Goal: Task Accomplishment & Management: Manage account settings

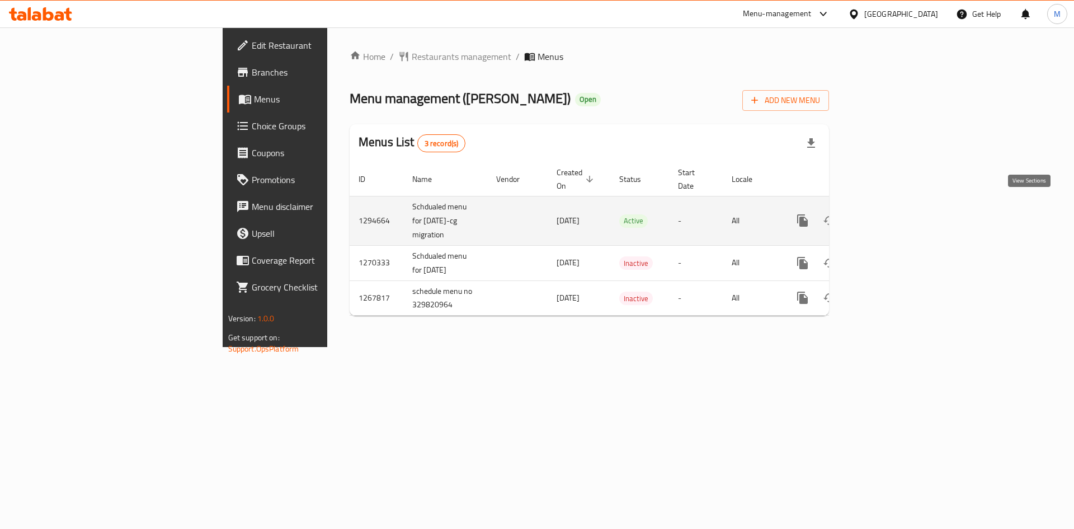
click at [890, 214] on icon "enhanced table" at bounding box center [883, 220] width 13 height 13
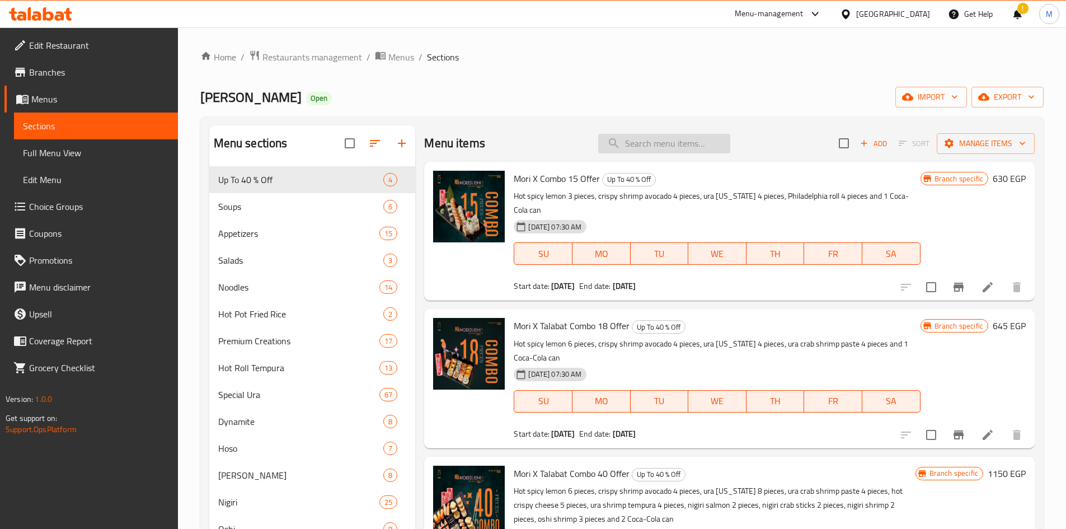
click at [663, 144] on input "search" at bounding box center [664, 144] width 132 height 20
paste input "Hot [DATE] Roll"
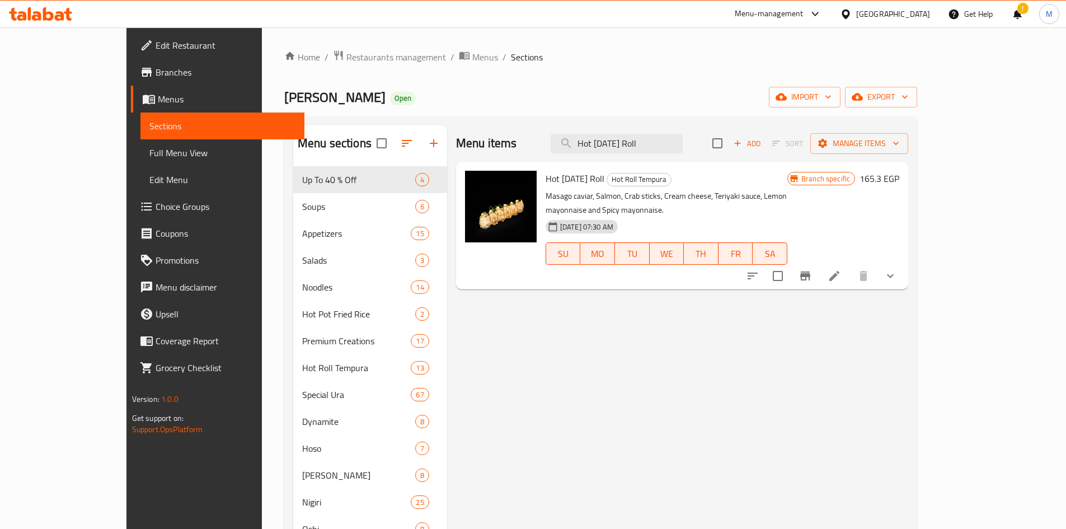
type input "Hot [DATE] Roll"
click at [897, 269] on icon "show more" at bounding box center [889, 275] width 13 height 13
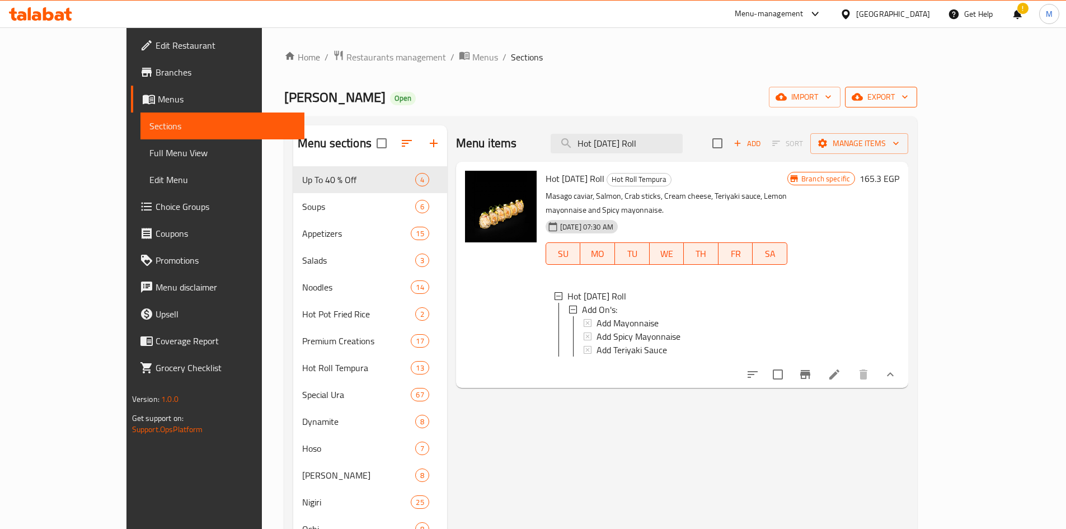
click at [908, 93] on span "export" at bounding box center [881, 97] width 54 height 14
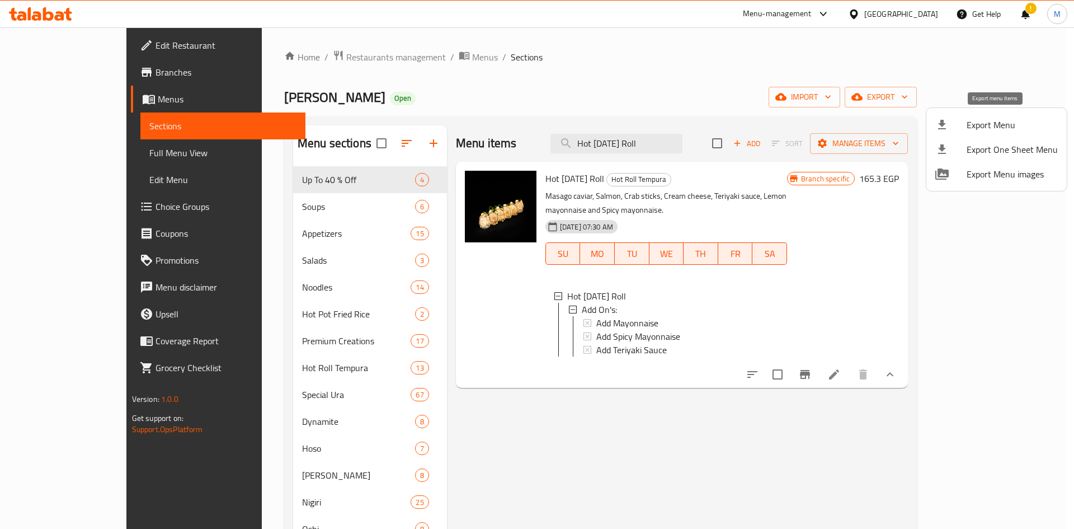
click at [995, 126] on span "Export Menu" at bounding box center [1012, 124] width 91 height 13
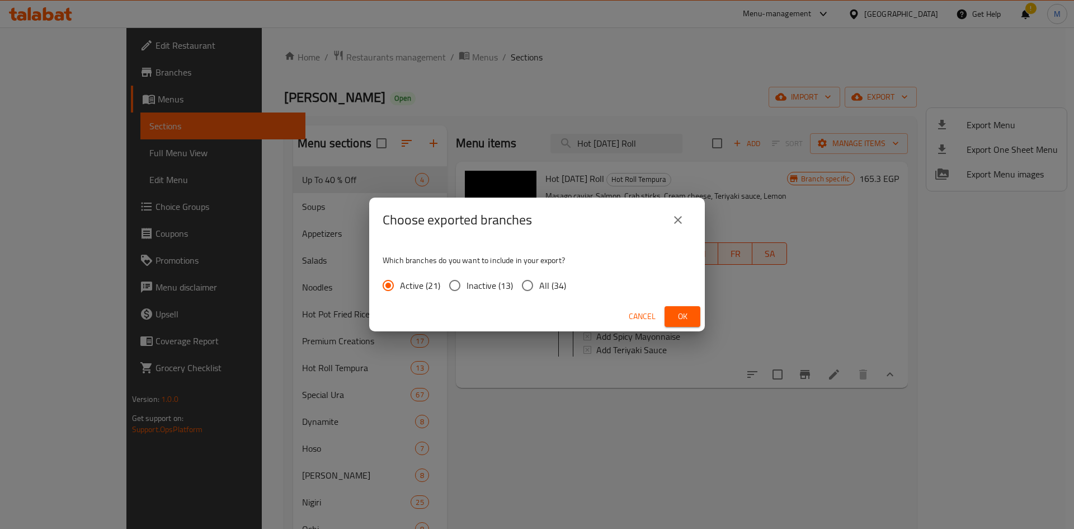
click at [521, 285] on input "All (34)" at bounding box center [527, 285] width 23 height 23
radio input "true"
click at [689, 317] on span "Ok" at bounding box center [682, 316] width 18 height 14
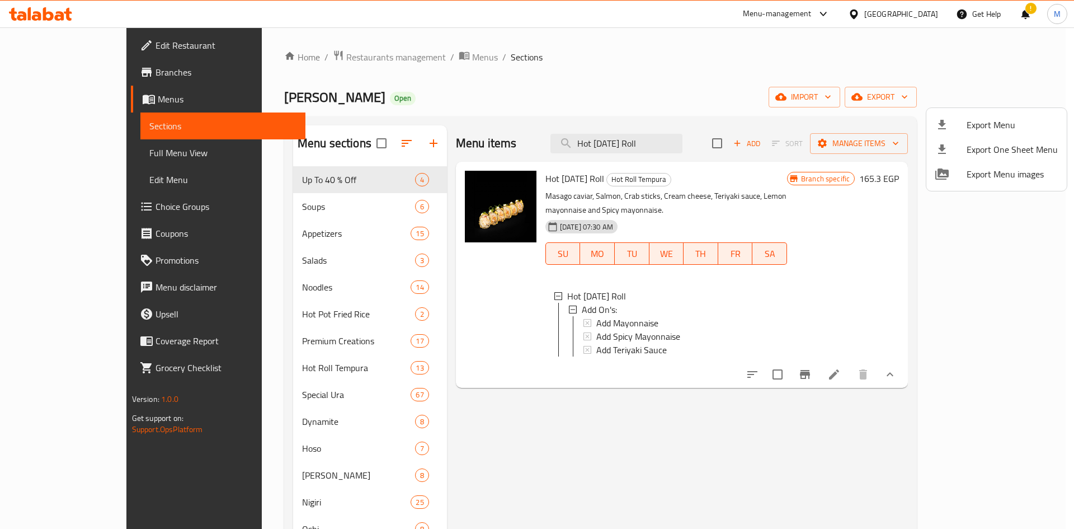
click at [928, 370] on div at bounding box center [537, 264] width 1074 height 529
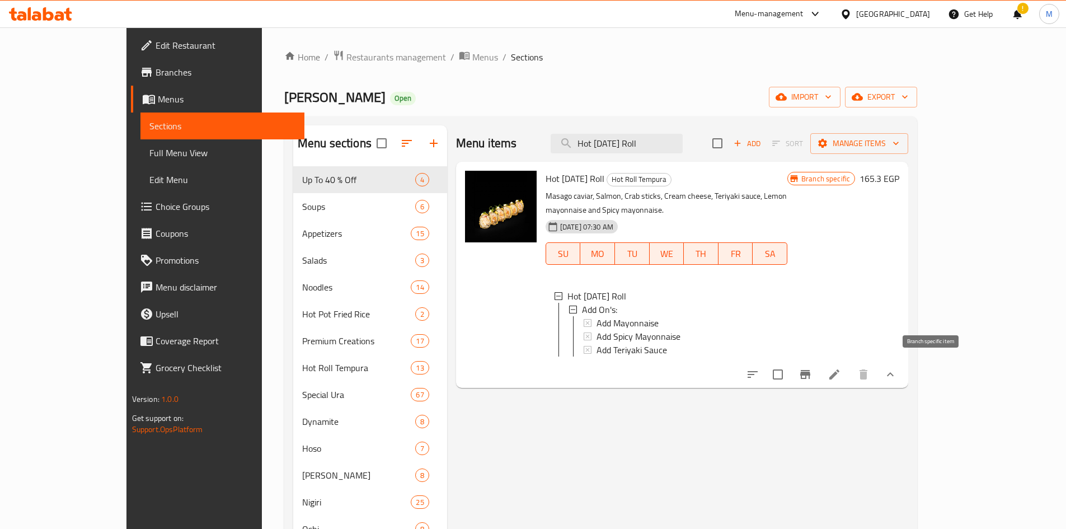
click at [810, 370] on icon "Branch-specific-item" at bounding box center [805, 374] width 10 height 9
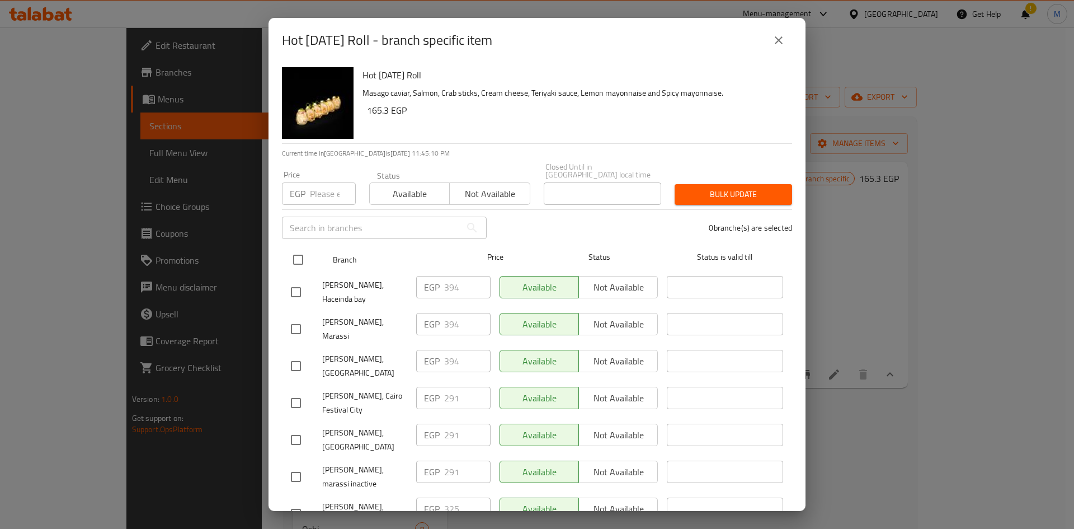
click at [300, 248] on input "checkbox" at bounding box center [297, 259] width 23 height 23
checkbox input "true"
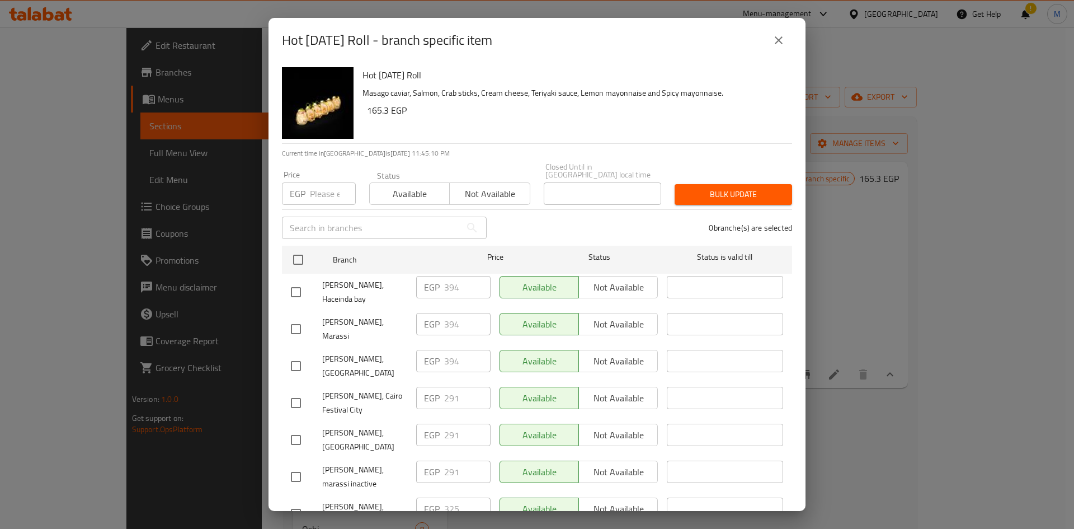
checkbox input "true"
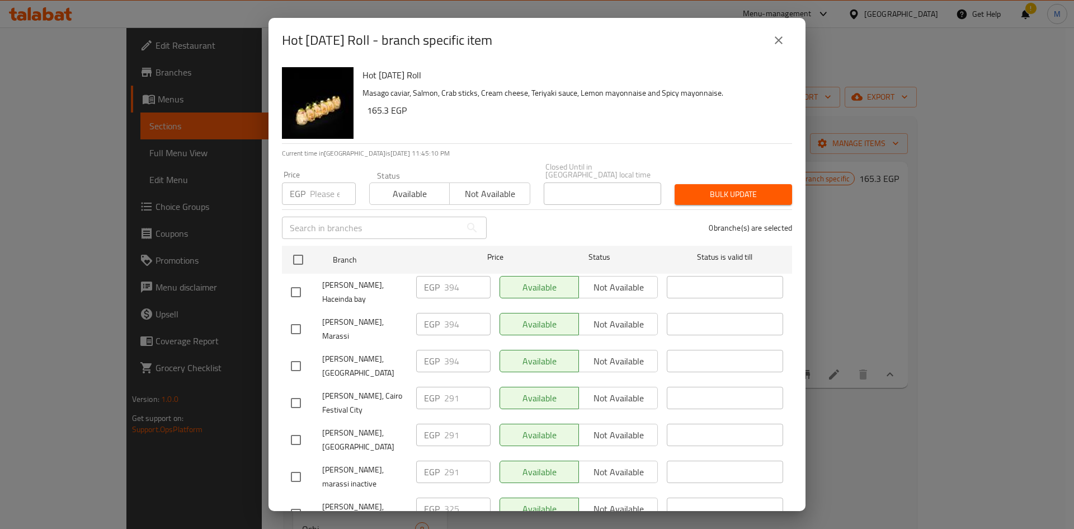
checkbox input "true"
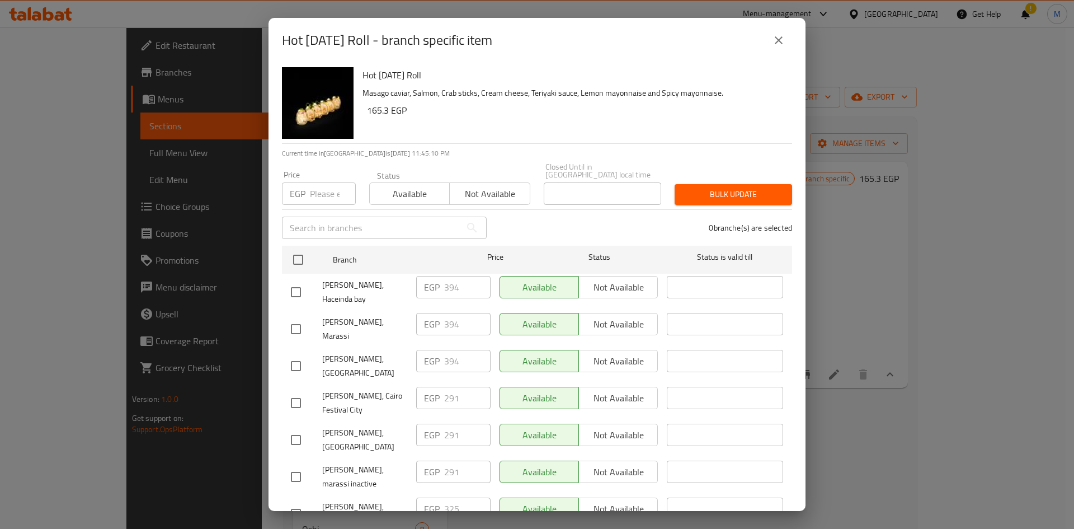
checkbox input "true"
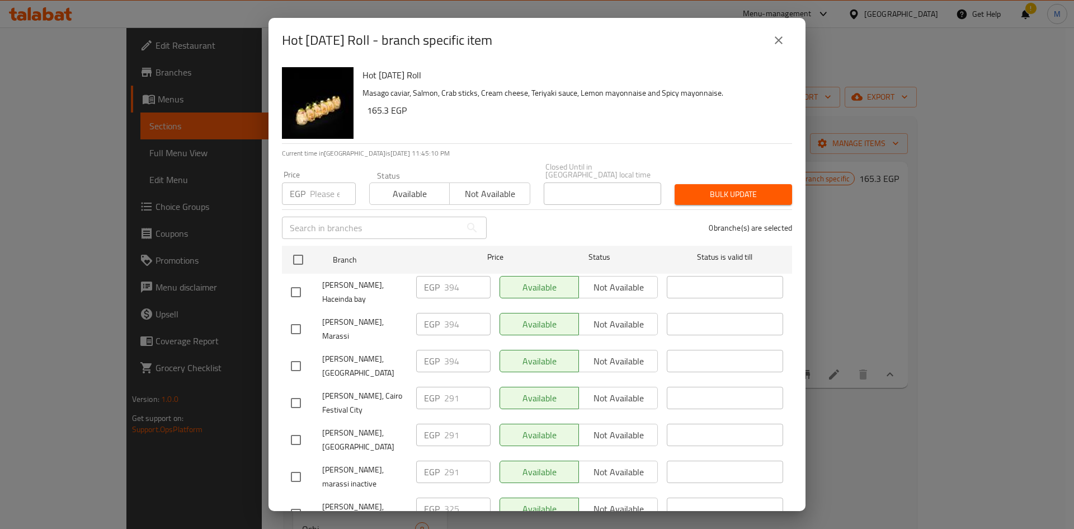
checkbox input "true"
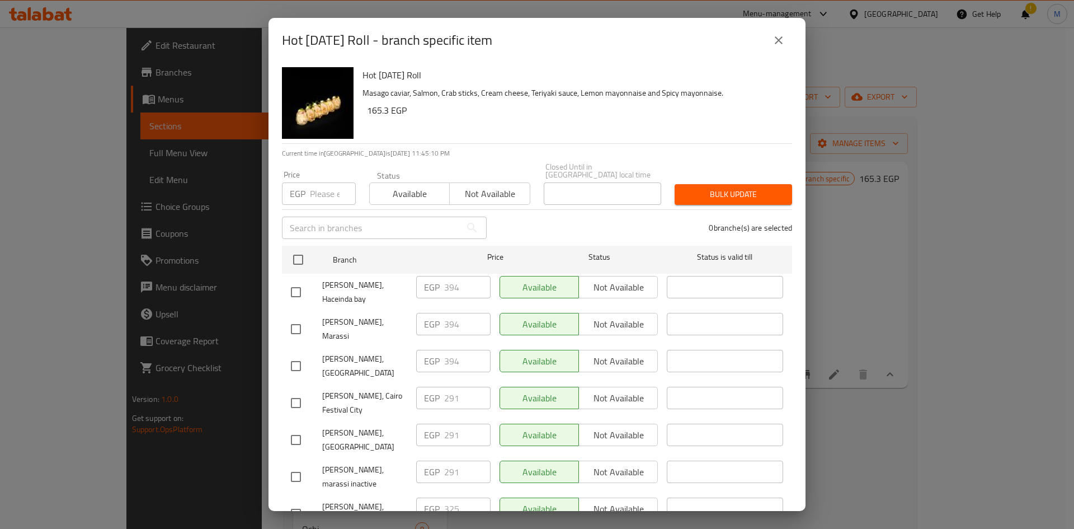
checkbox input "true"
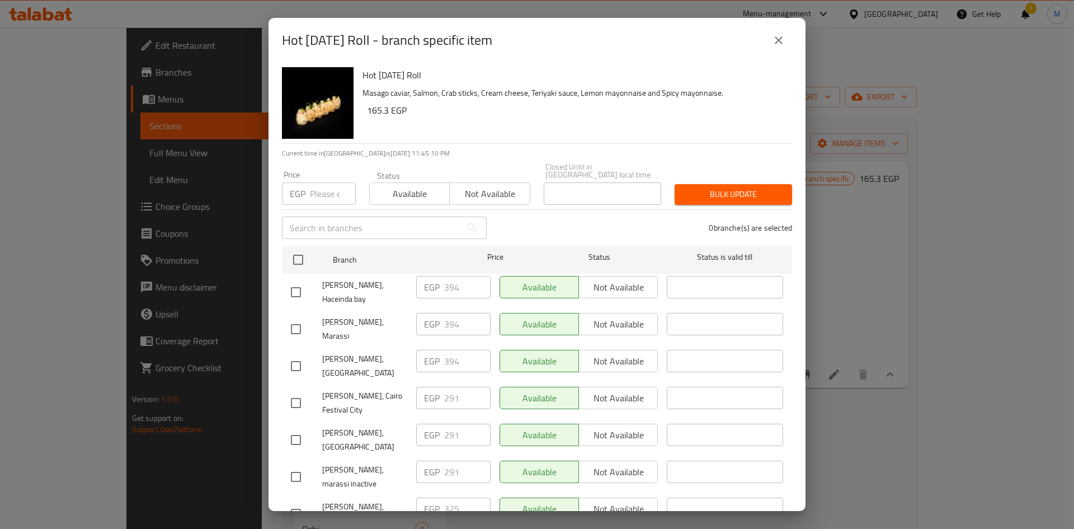
checkbox input "true"
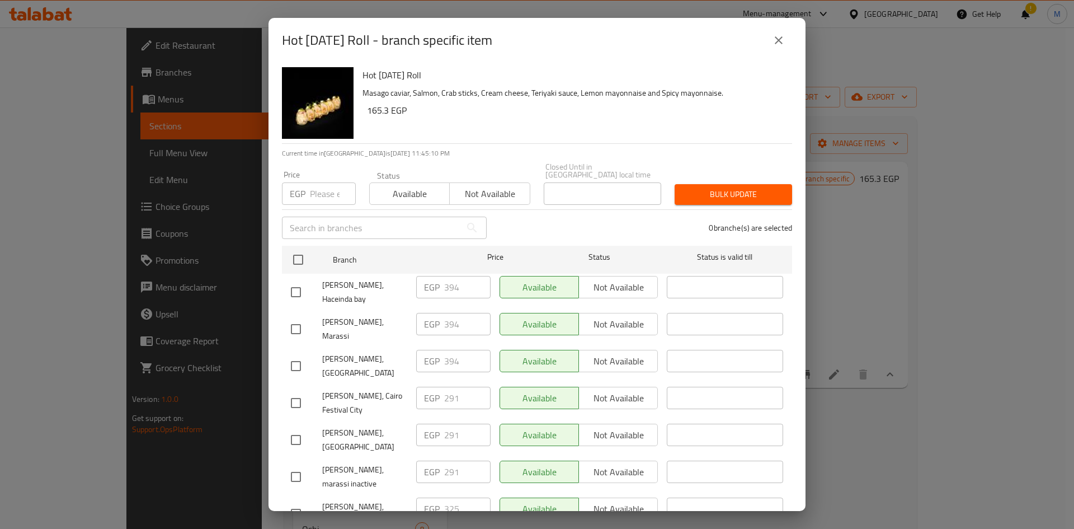
checkbox input "true"
click at [317, 189] on input "number" at bounding box center [333, 193] width 46 height 22
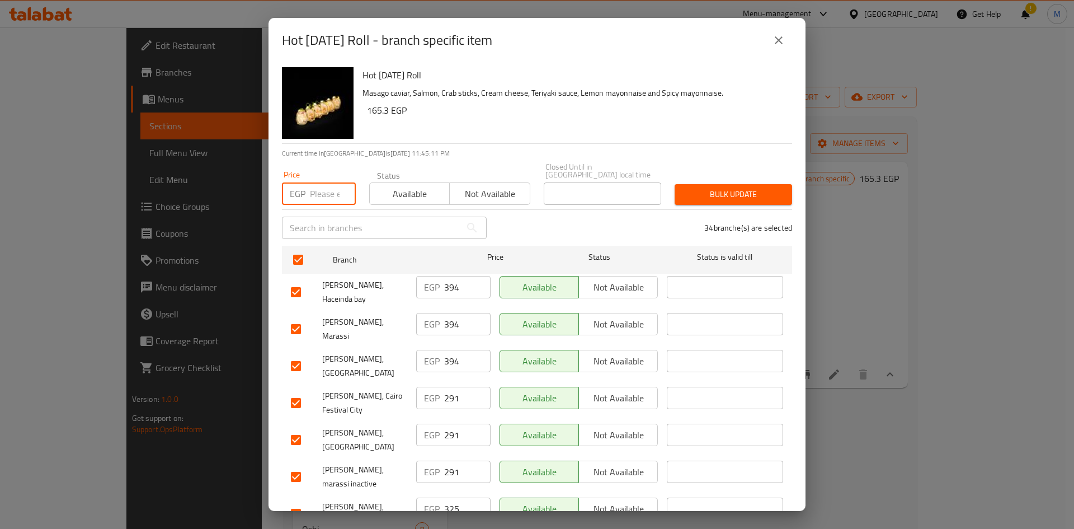
paste input "291"
type input "291"
click at [726, 190] on span "Bulk update" at bounding box center [734, 194] width 100 height 14
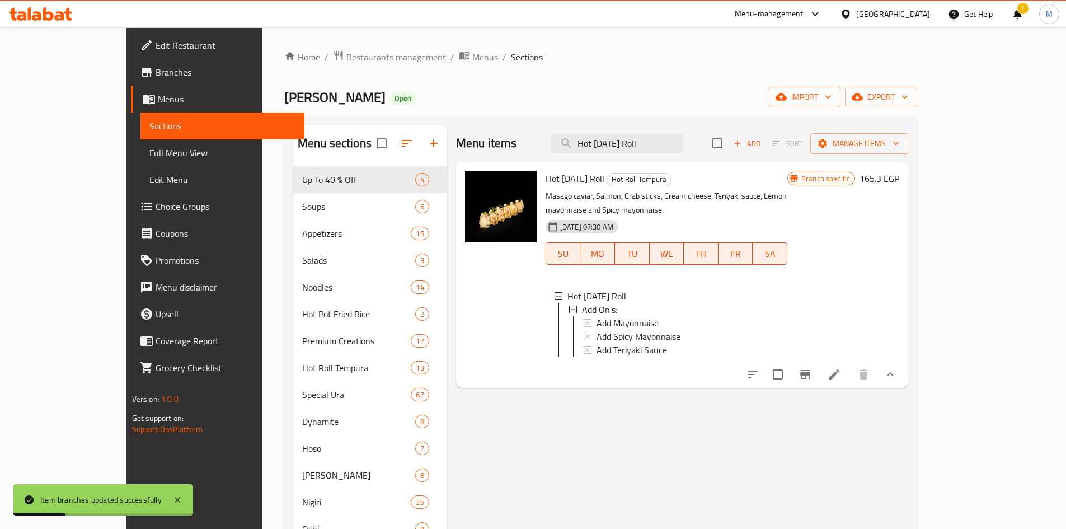
click at [812, 369] on icon "Branch-specific-item" at bounding box center [804, 373] width 13 height 13
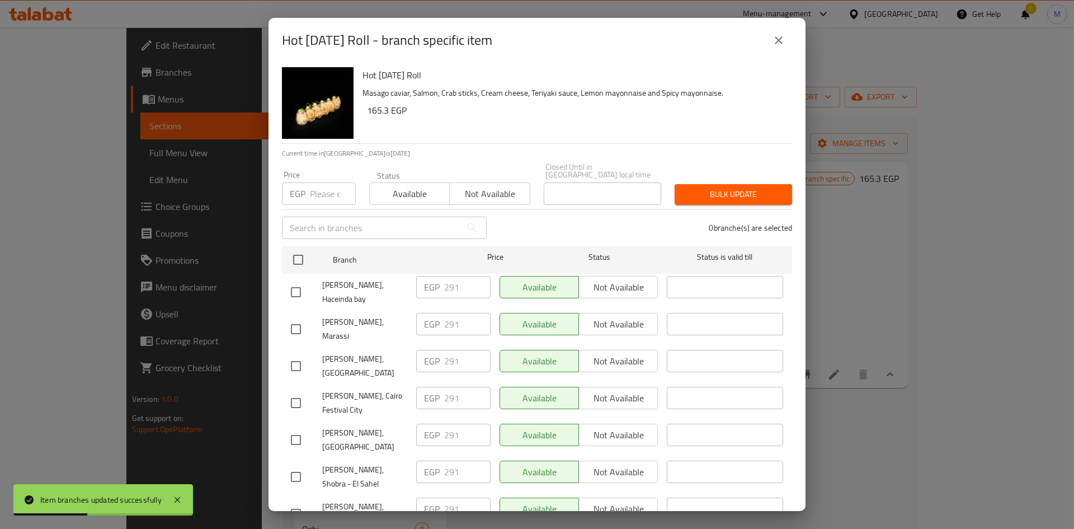
scroll to position [498, 0]
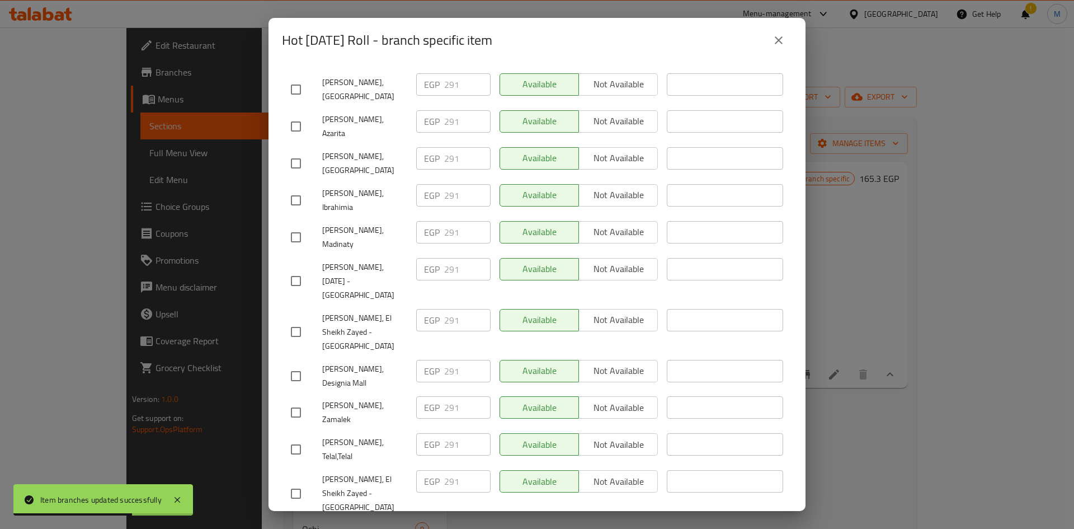
click at [295, 364] on input "checkbox" at bounding box center [295, 375] width 23 height 23
checkbox input "true"
click at [470, 360] on input "291" at bounding box center [467, 371] width 46 height 22
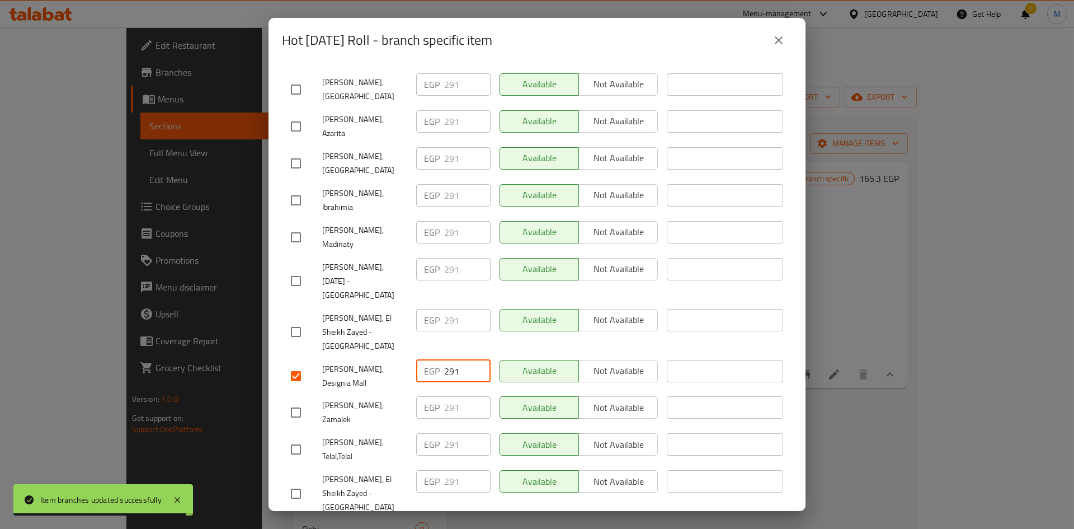
paste input "325"
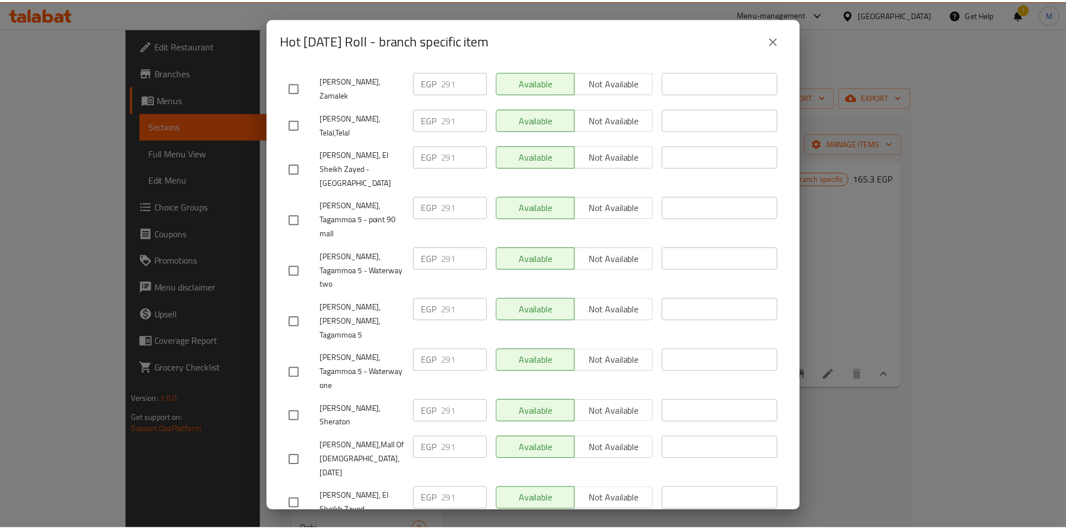
scroll to position [947, 0]
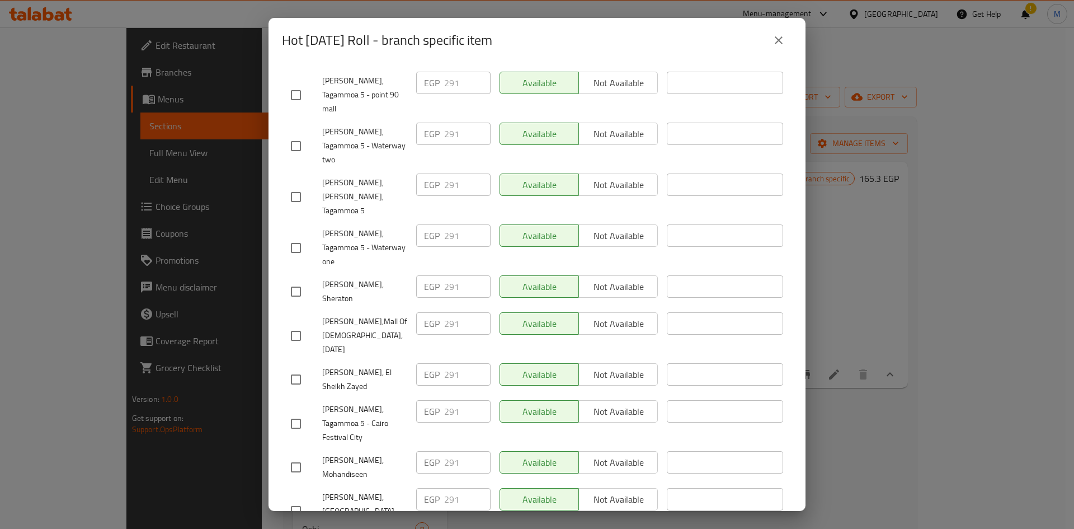
type input "325"
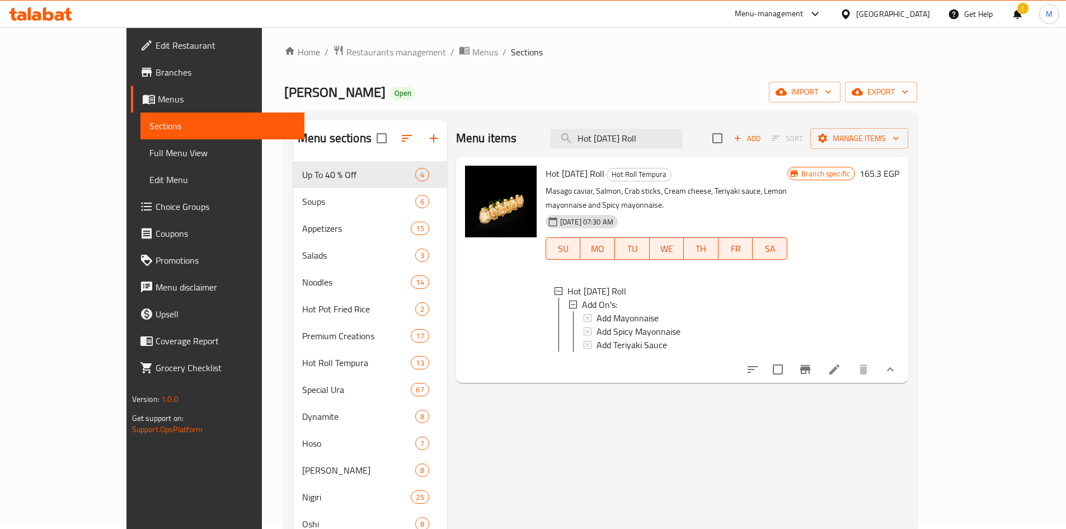
scroll to position [4, 0]
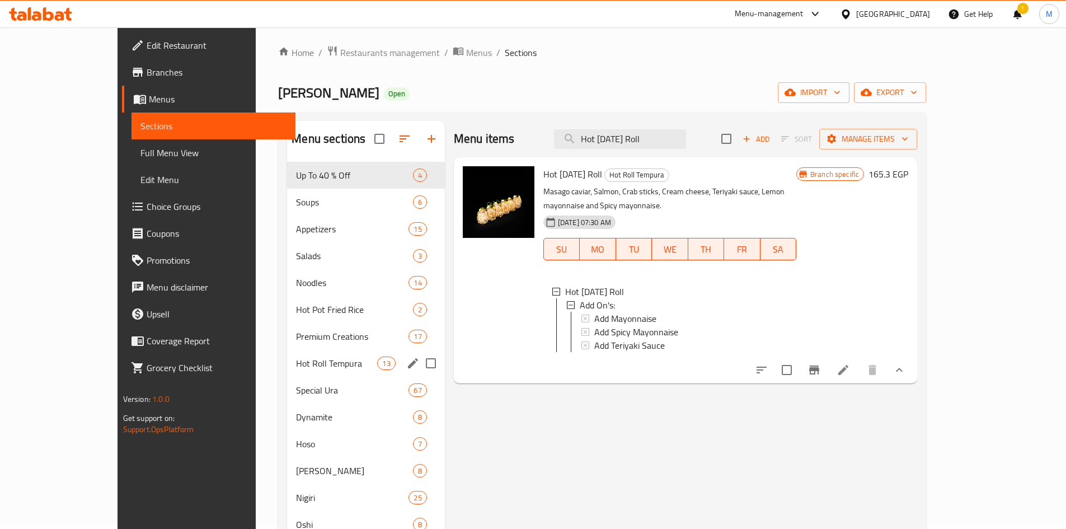
click at [296, 360] on span "Hot Roll Tempura" at bounding box center [336, 362] width 81 height 13
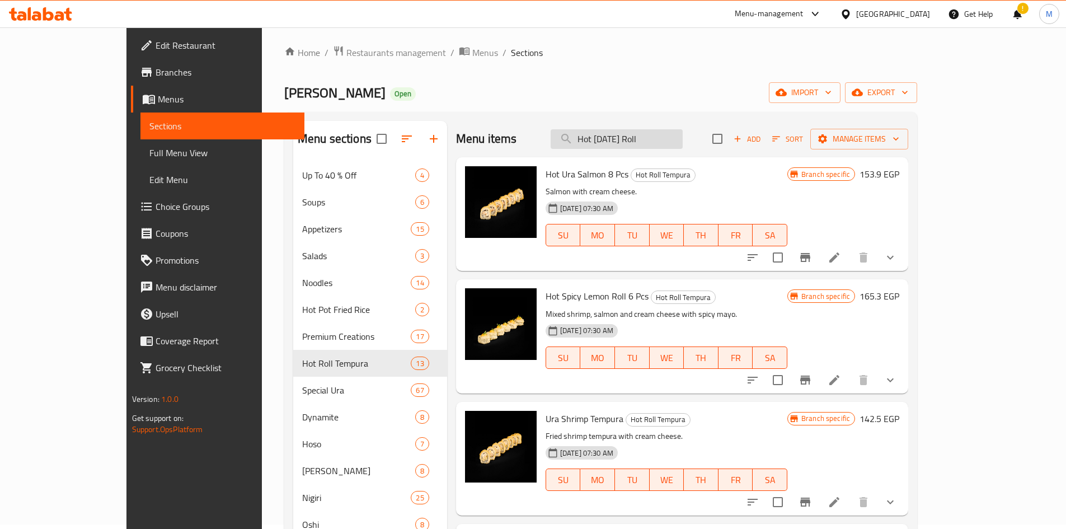
click at [682, 134] on input "Hot [DATE] Roll" at bounding box center [616, 139] width 132 height 20
click at [762, 139] on span "Add" at bounding box center [747, 139] width 30 height 13
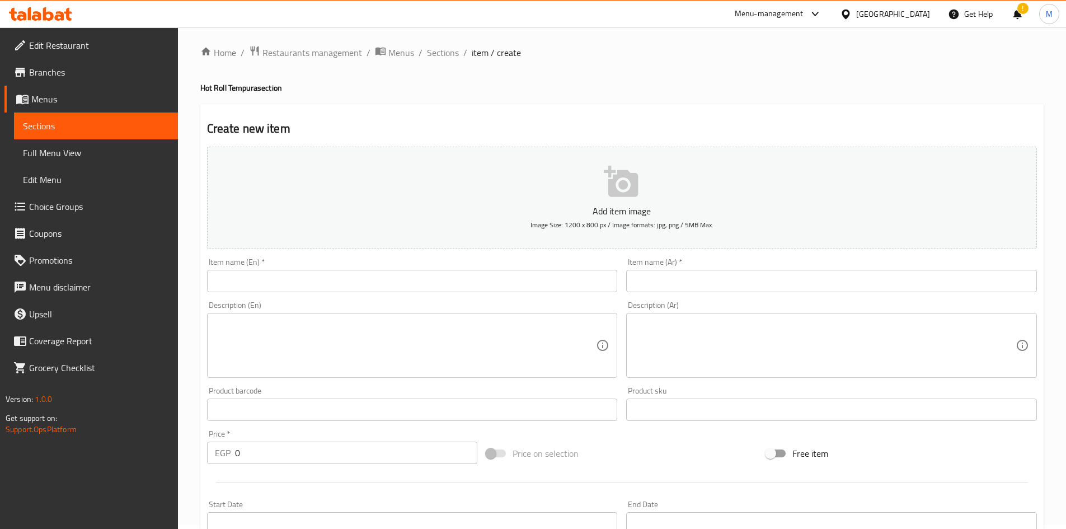
click at [303, 290] on input "text" at bounding box center [412, 281] width 411 height 22
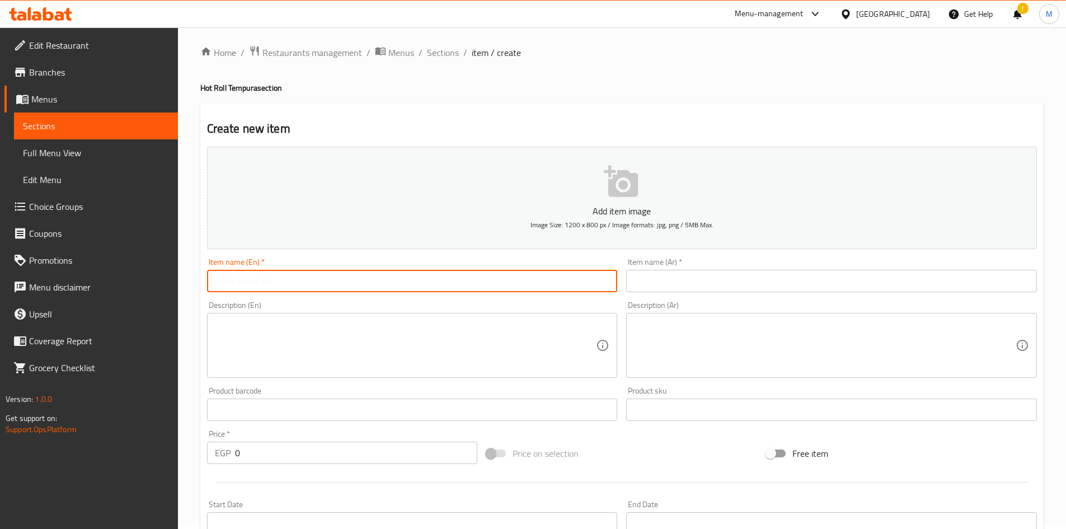
paste input "Crispy Roll"
type input "Crispy Roll"
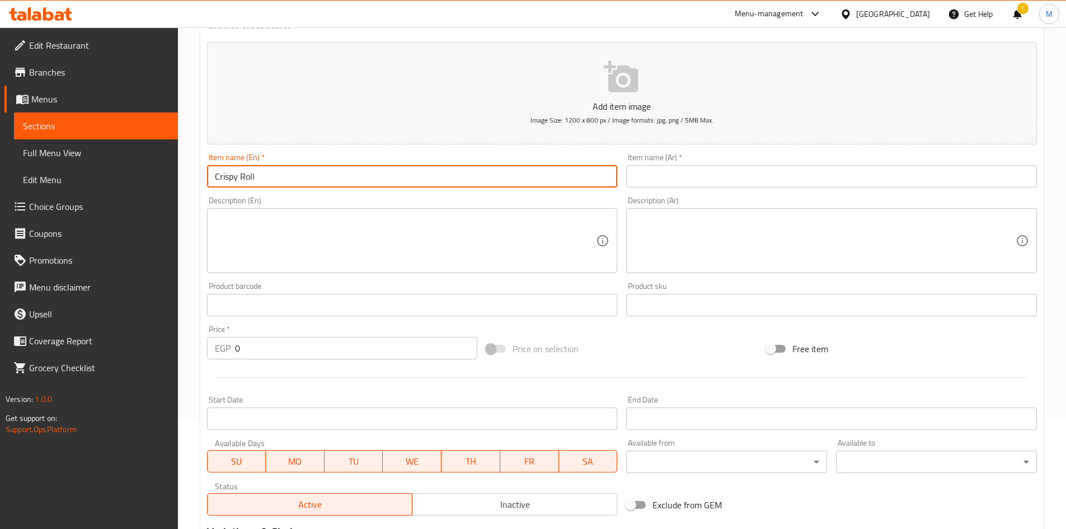
scroll to position [116, 0]
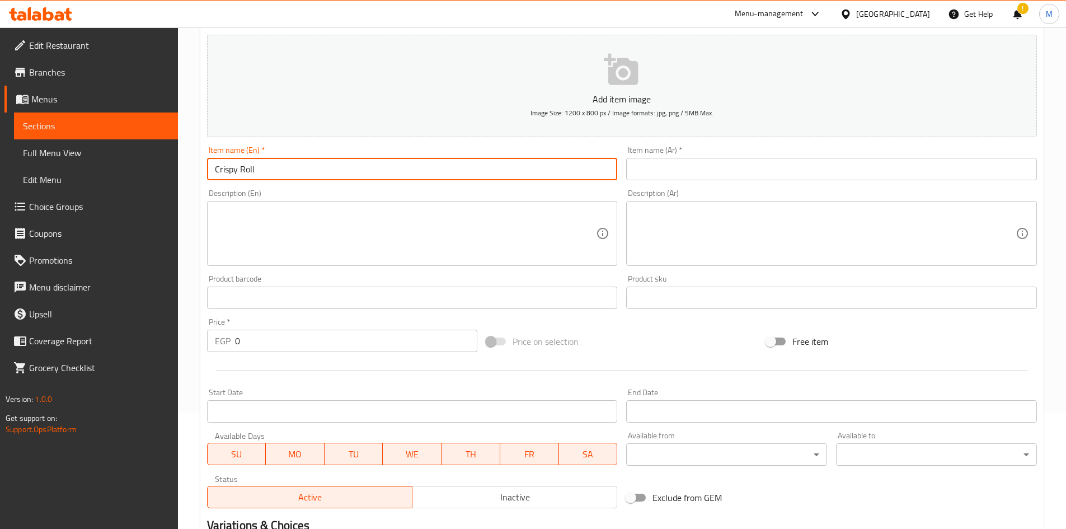
click at [305, 341] on input "0" at bounding box center [356, 340] width 243 height 22
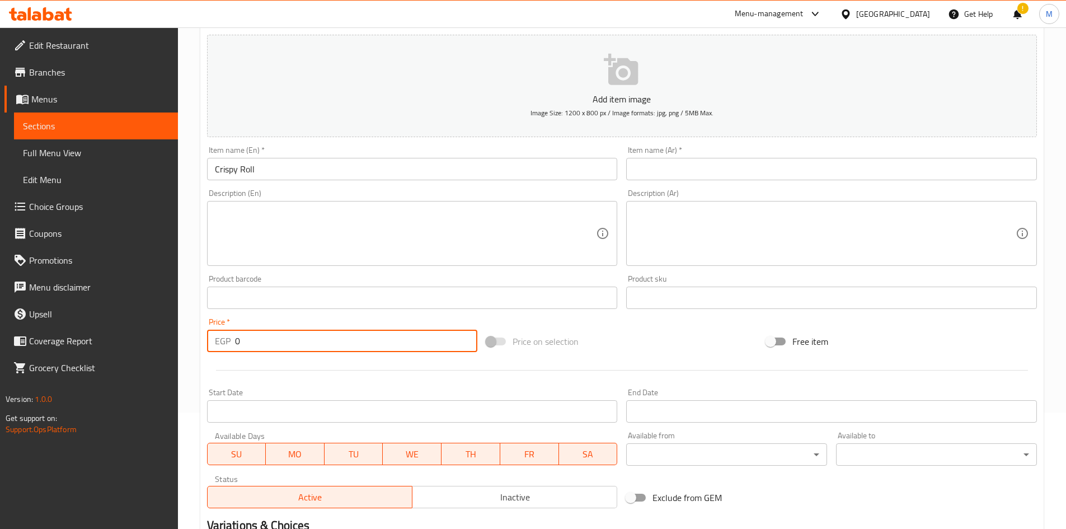
click at [305, 341] on input "0" at bounding box center [356, 340] width 243 height 22
paste input "171"
type input "171"
click at [241, 168] on input "Crispy Roll" at bounding box center [412, 169] width 411 height 22
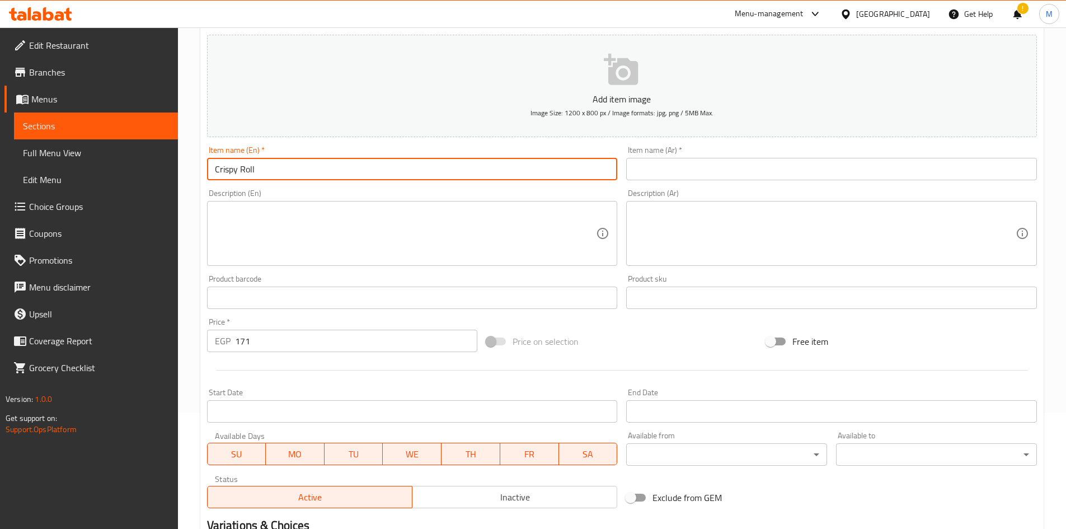
click at [241, 168] on input "Crispy Roll" at bounding box center [412, 169] width 411 height 22
click at [718, 174] on input "text" at bounding box center [831, 169] width 411 height 22
paste input "رول مقرمش"
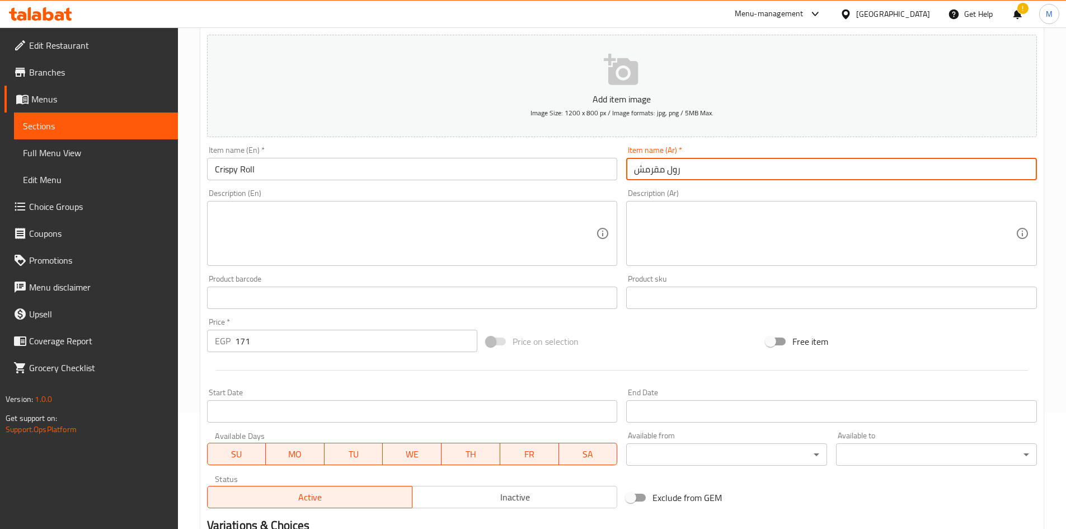
type input "رول مقرمش"
click at [201, 291] on div "Create new item Add item image Image Size: 1200 x 800 px / Image formats: jpg, …" at bounding box center [621, 317] width 843 height 651
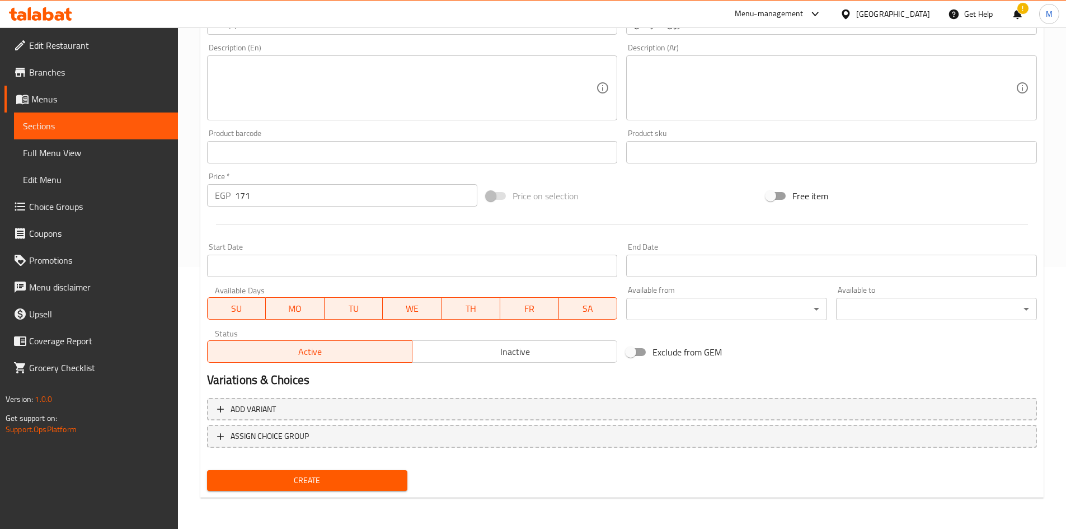
click at [343, 482] on span "Create" at bounding box center [307, 480] width 183 height 14
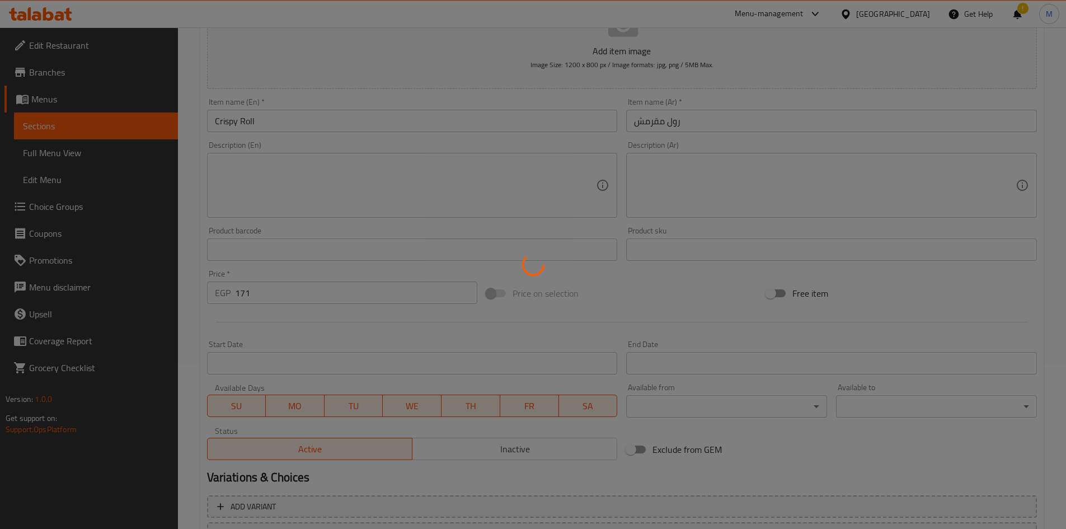
scroll to position [0, 0]
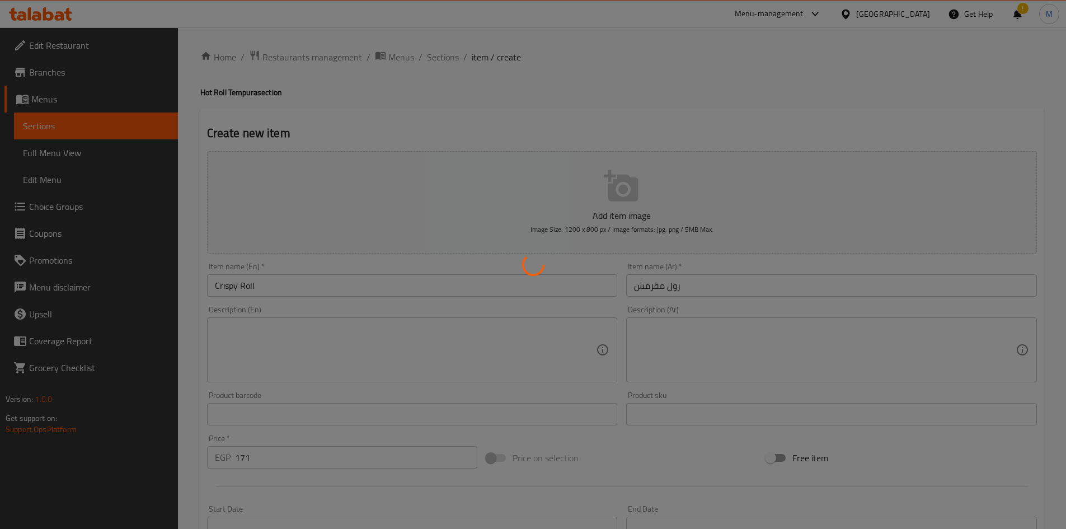
type input "0"
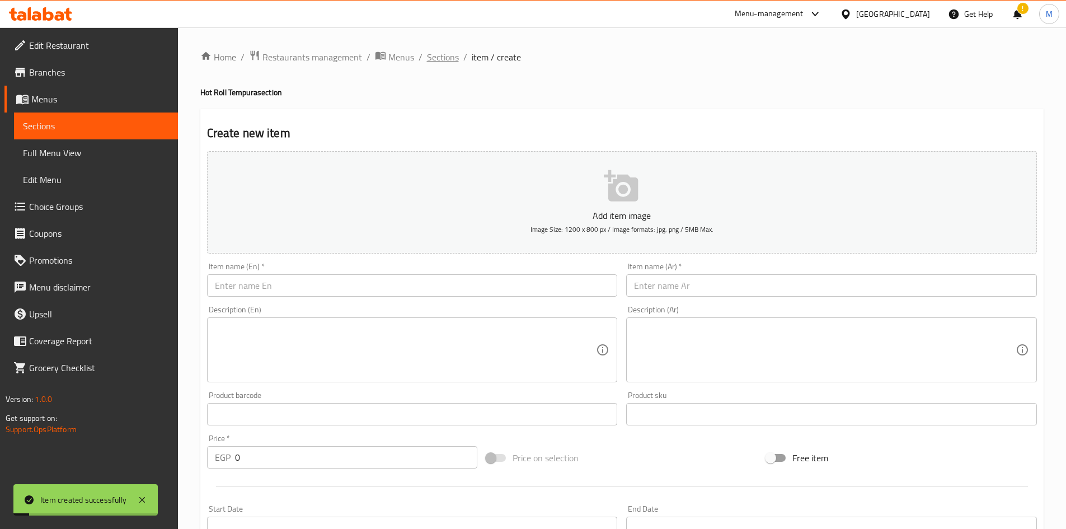
click at [445, 56] on span "Sections" at bounding box center [443, 56] width 32 height 13
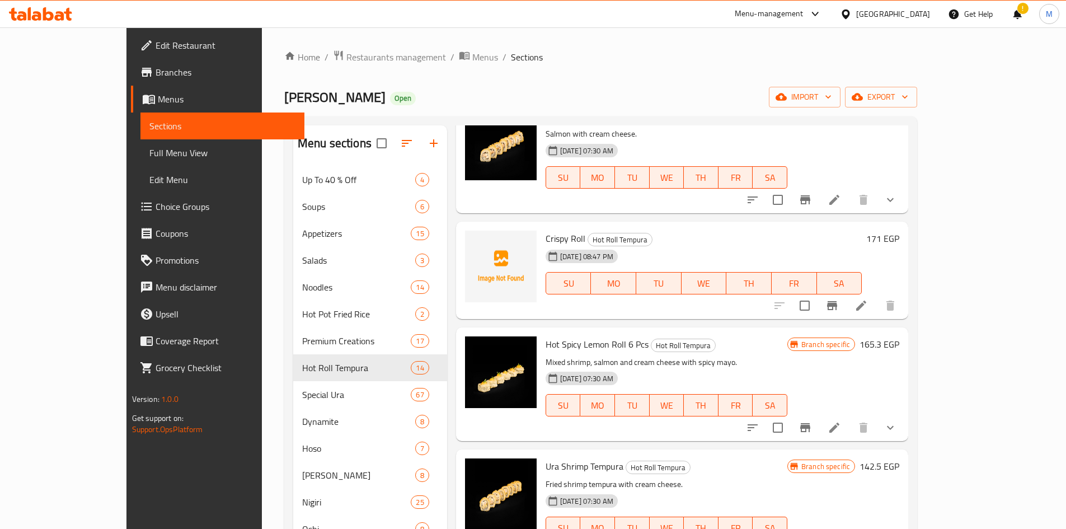
scroll to position [112, 0]
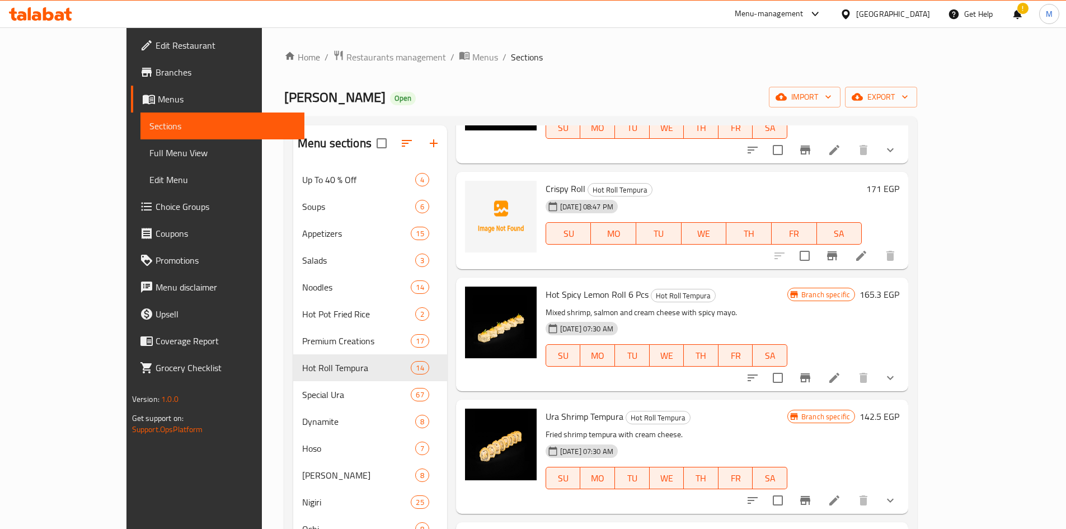
click at [877, 254] on li at bounding box center [860, 256] width 31 height 20
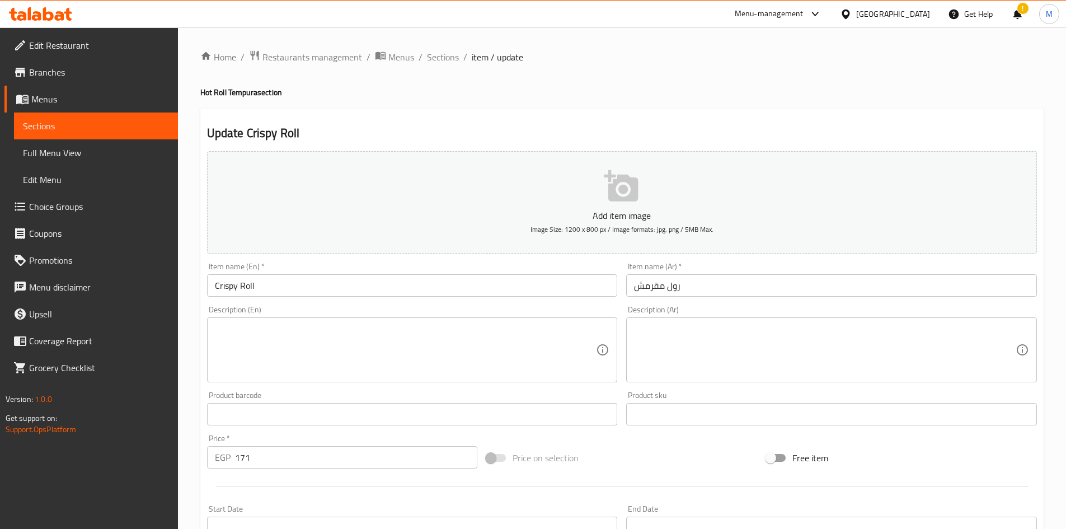
scroll to position [262, 0]
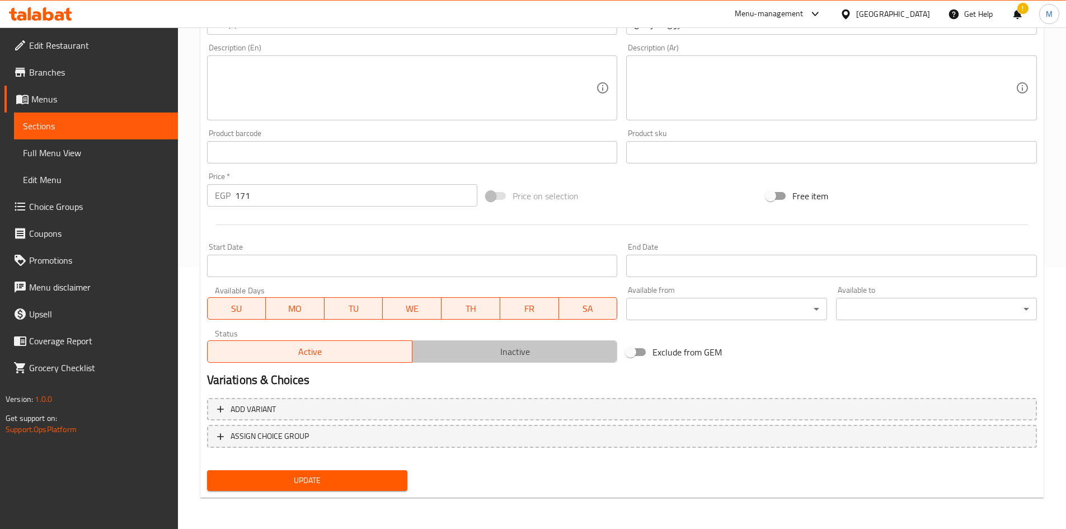
click at [504, 355] on span "Inactive" at bounding box center [515, 351] width 196 height 16
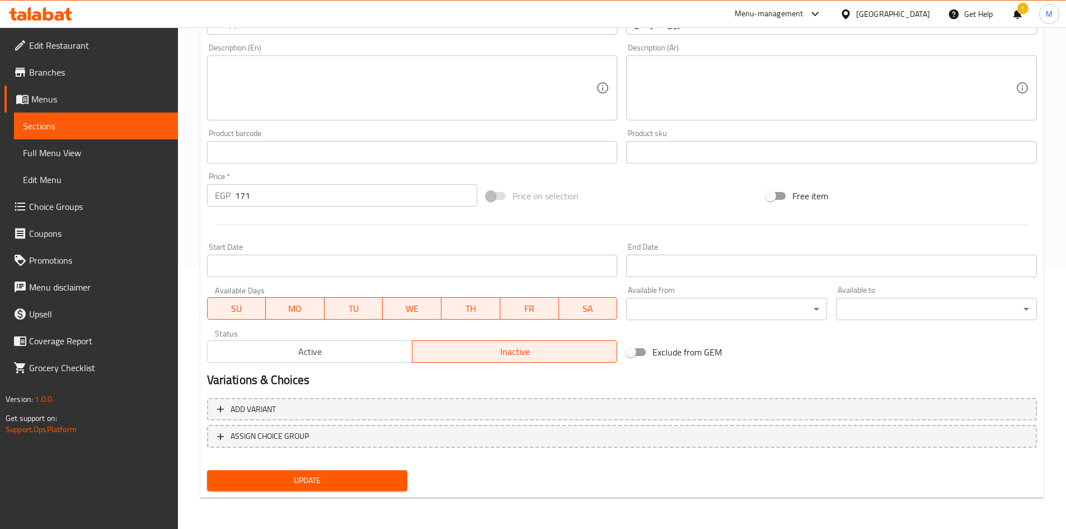
click at [384, 480] on span "Update" at bounding box center [307, 480] width 183 height 14
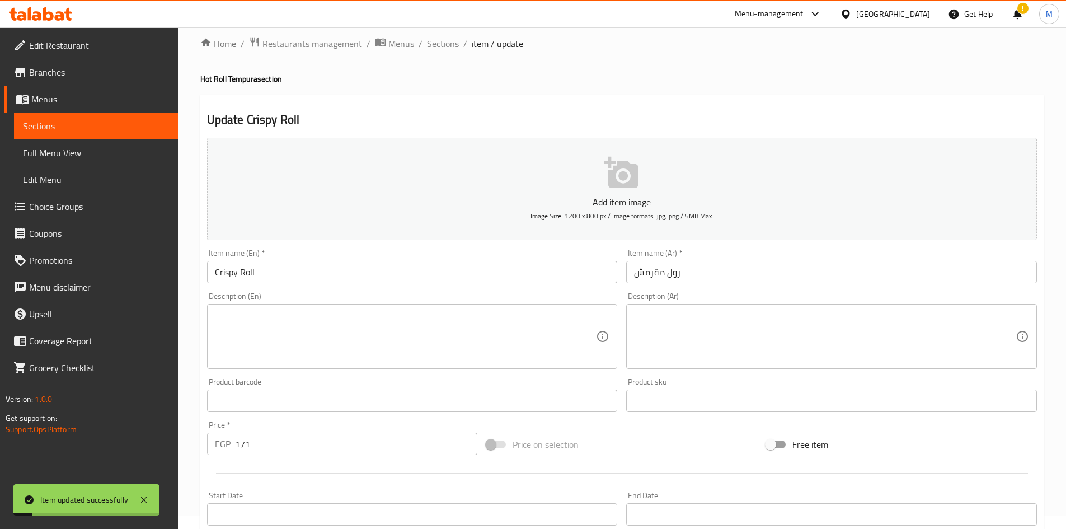
scroll to position [0, 0]
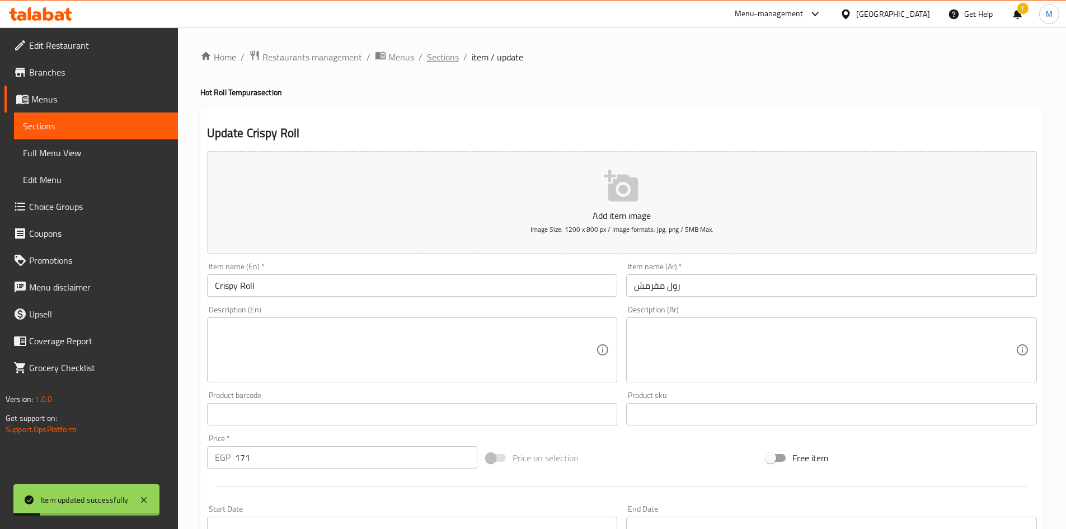
click at [438, 51] on span "Sections" at bounding box center [443, 56] width 32 height 13
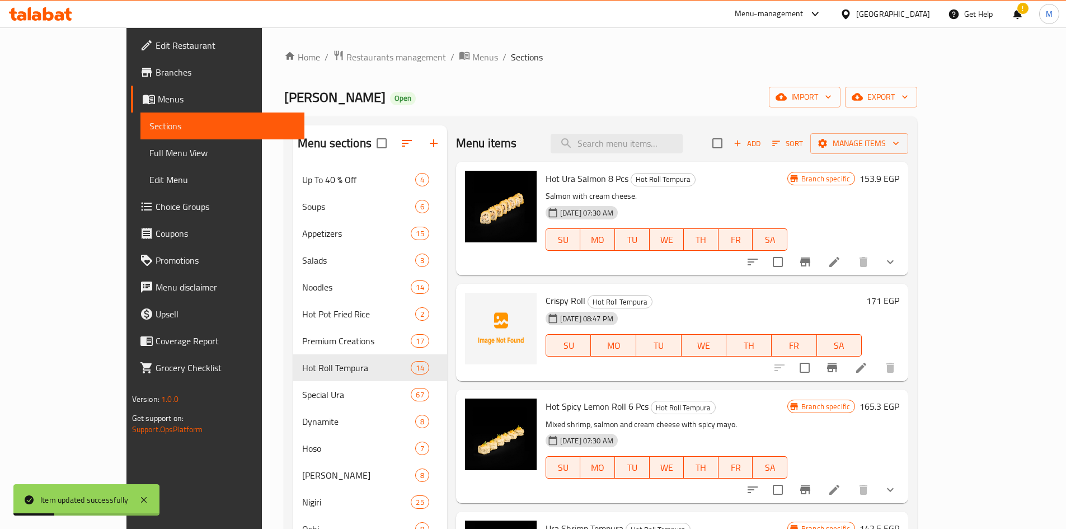
click at [600, 71] on div "Home / Restaurants management / Menus / Sections Mori Sushi Open import export …" at bounding box center [600, 504] width 633 height 908
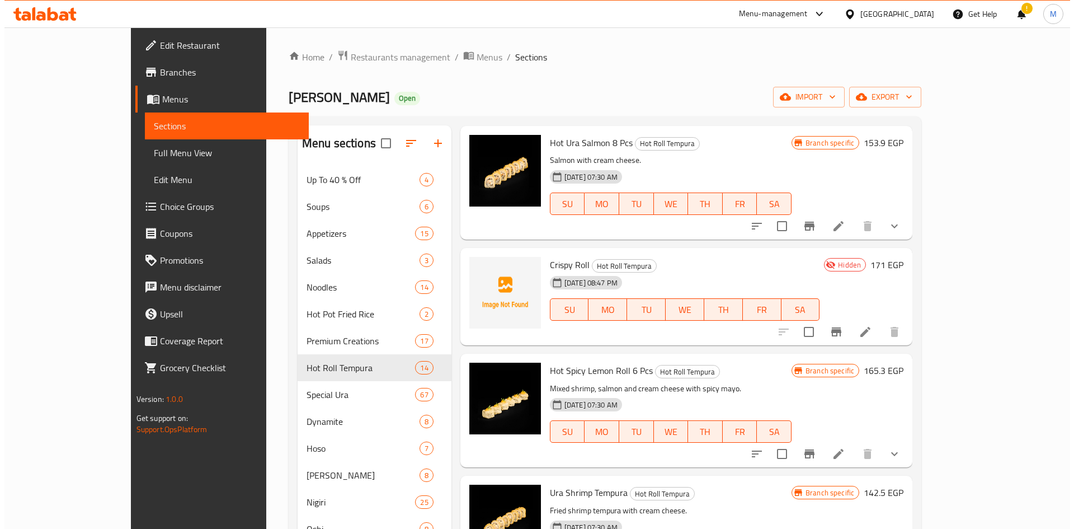
scroll to position [56, 0]
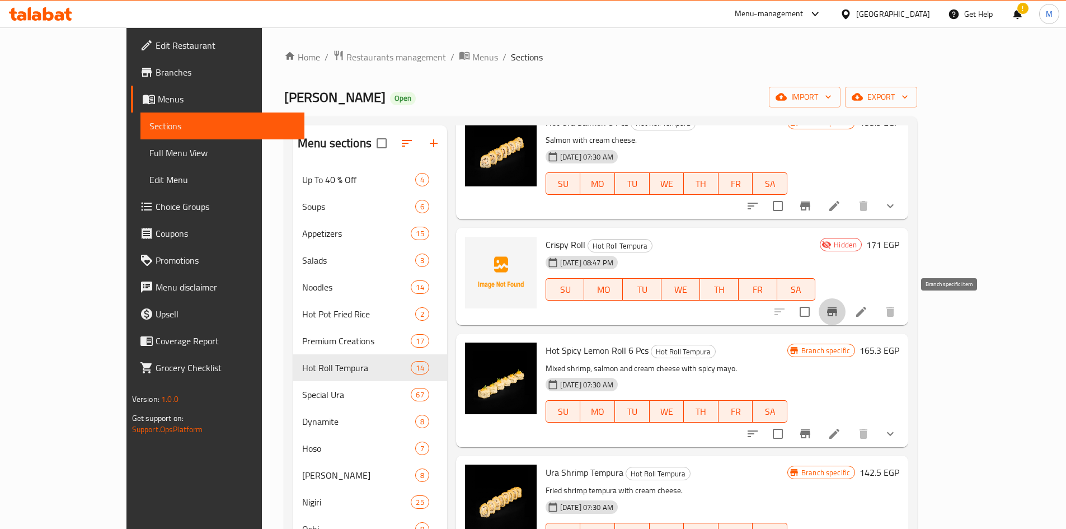
click at [845, 306] on button "Branch-specific-item" at bounding box center [831, 311] width 27 height 27
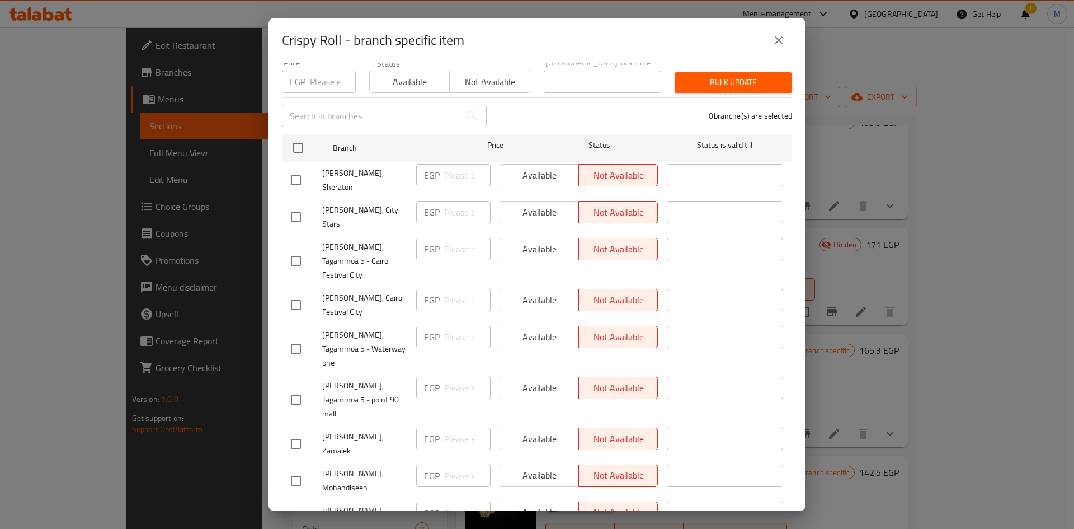
scroll to position [822, 0]
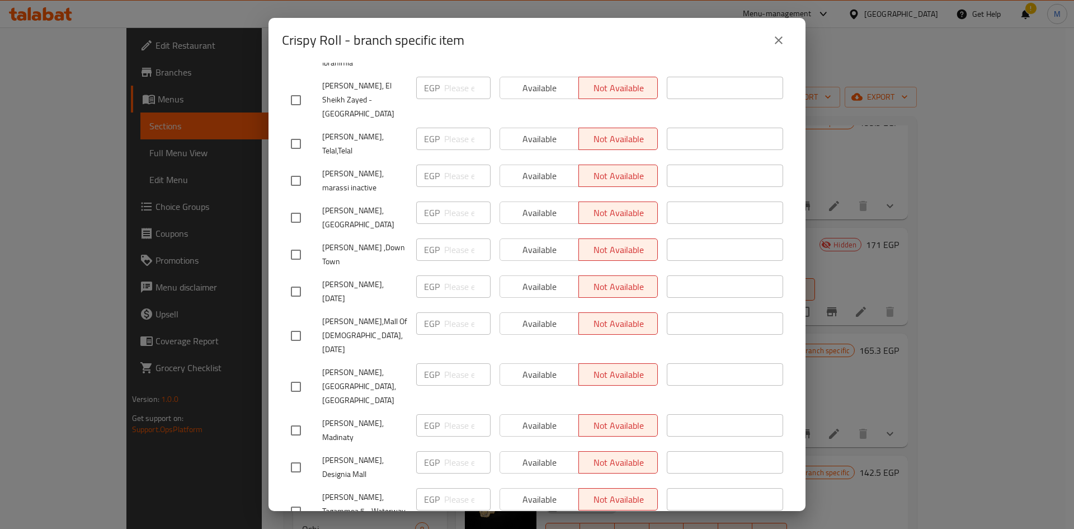
drag, startPoint x: 294, startPoint y: 282, endPoint x: 323, endPoint y: 293, distance: 30.3
click at [294, 455] on input "checkbox" at bounding box center [295, 466] width 23 height 23
checkbox input "true"
click at [461, 451] on input "number" at bounding box center [467, 462] width 46 height 22
paste input "194"
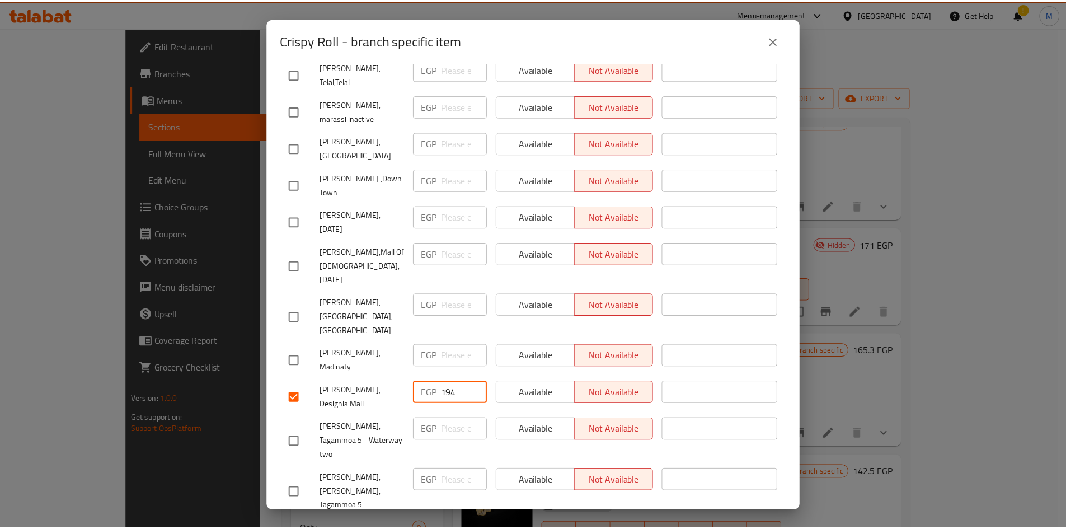
scroll to position [947, 0]
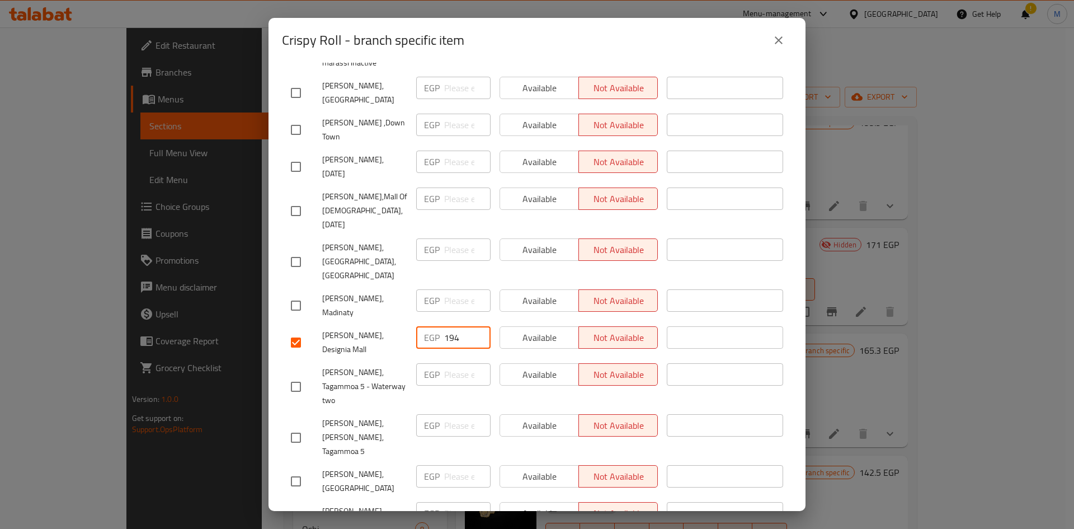
type input "194"
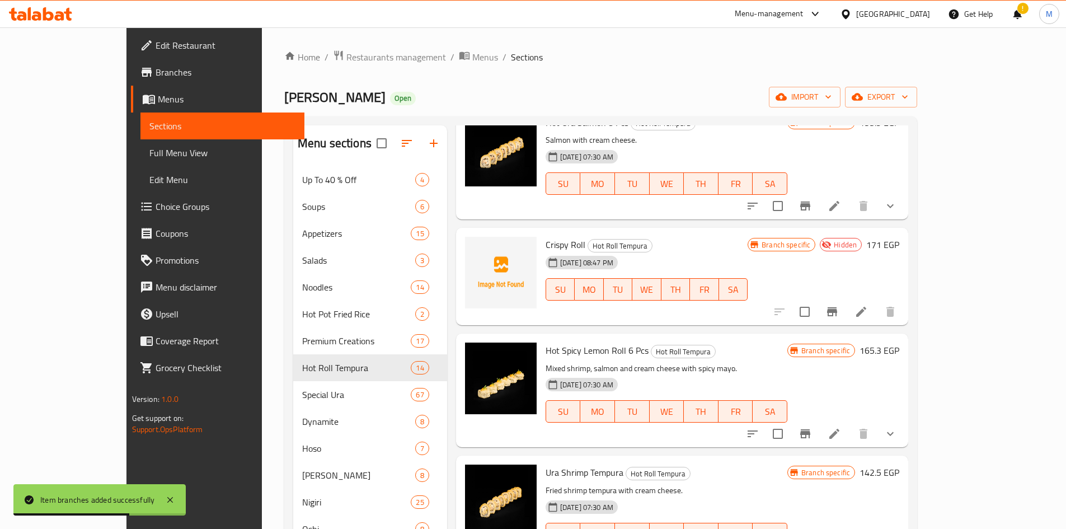
scroll to position [0, 0]
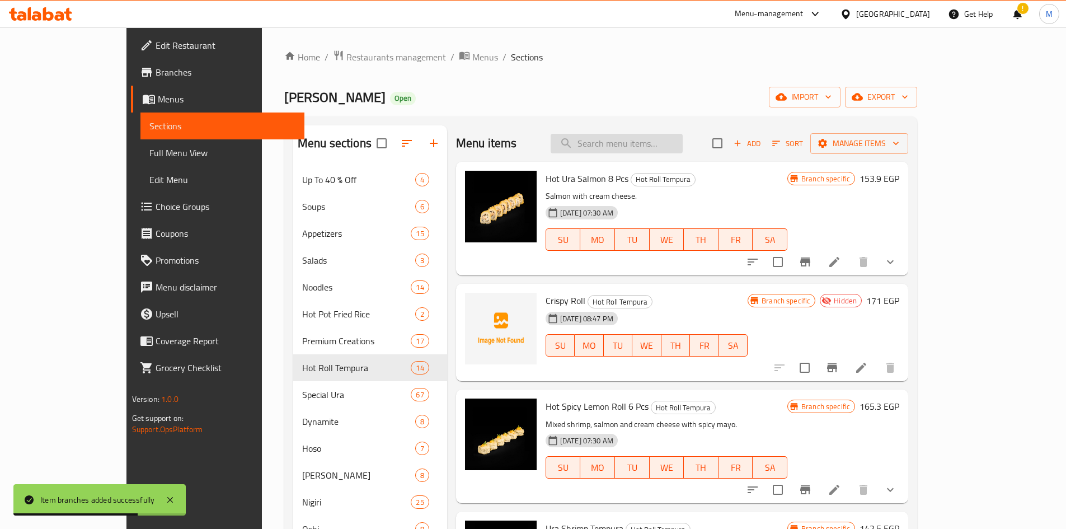
click at [659, 143] on input "search" at bounding box center [616, 144] width 132 height 20
paste input "Sweet shrimp dynamite"
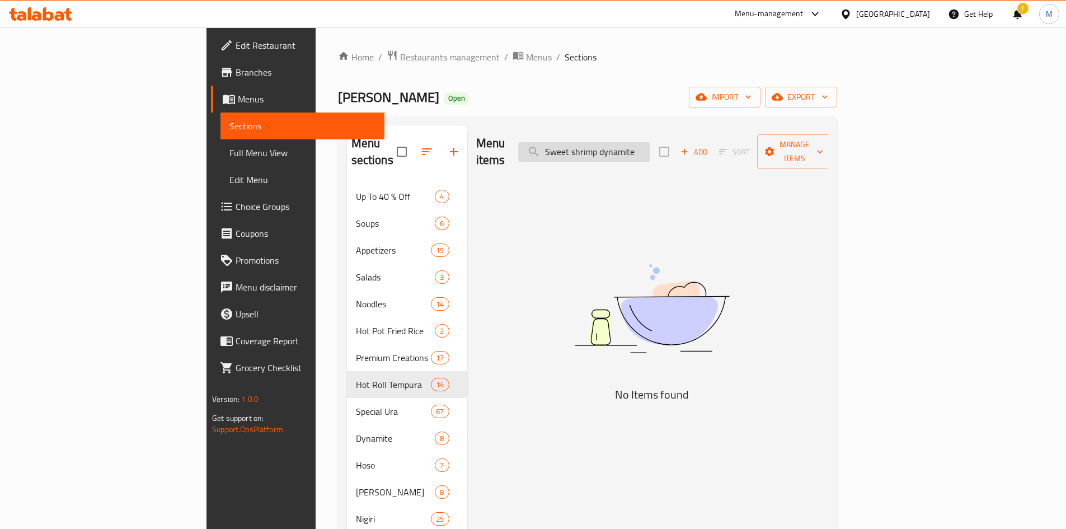
type input "Sweet shrimp dynamite"
click at [681, 133] on div "Menu items Sweet shrimp dynamite Add Sort Manage items" at bounding box center [652, 151] width 352 height 53
click at [650, 142] on input "Sweet shrimp dynamite" at bounding box center [584, 152] width 132 height 20
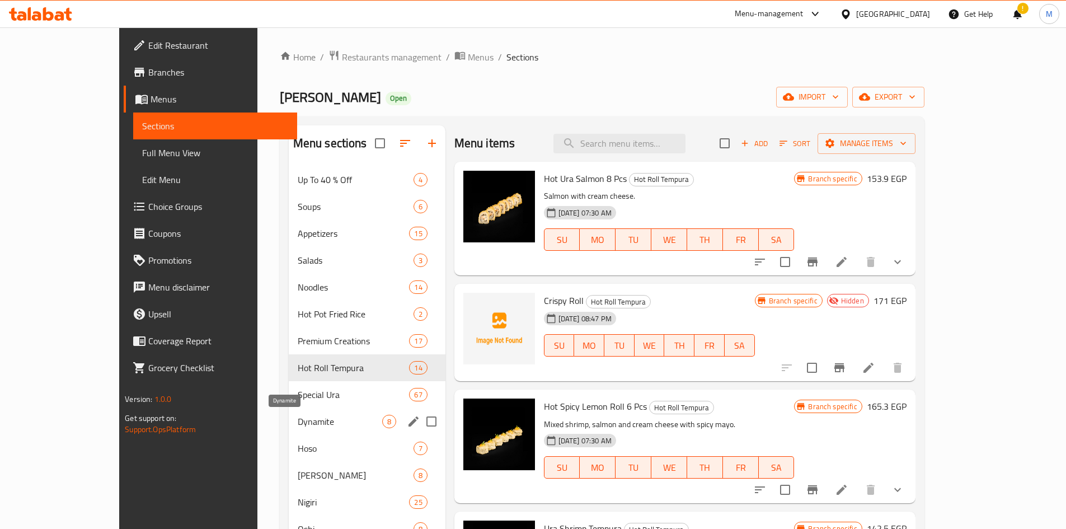
click at [298, 416] on span "Dynamite" at bounding box center [340, 420] width 84 height 13
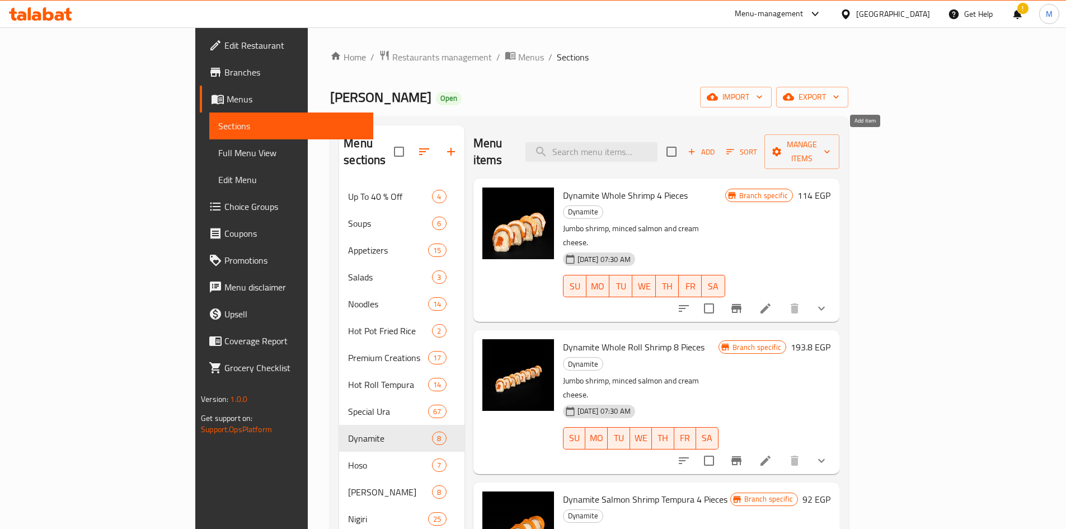
click at [716, 145] on span "Add" at bounding box center [701, 151] width 30 height 13
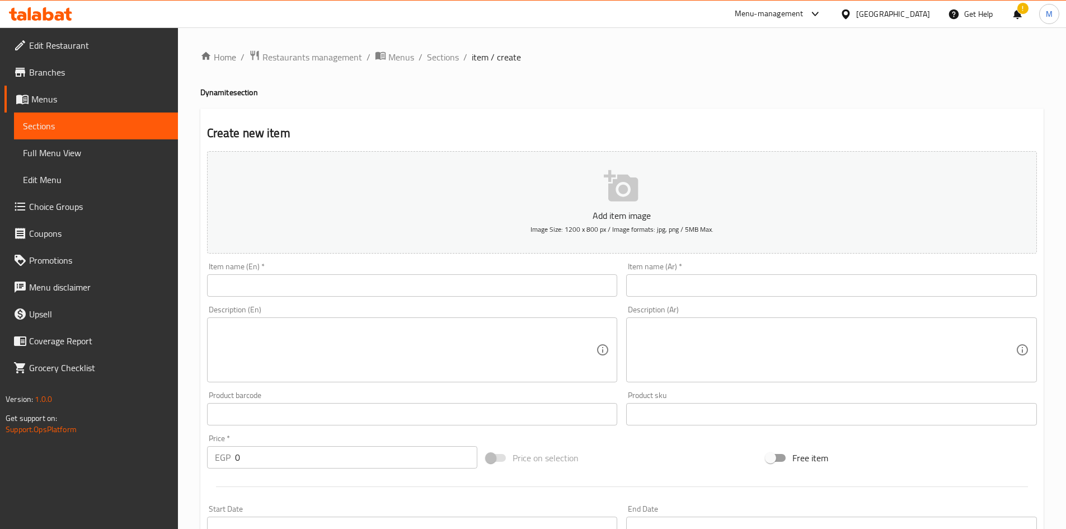
click at [477, 271] on div "Item name (En)   * Item name (En) *" at bounding box center [412, 279] width 411 height 34
click at [467, 279] on input "text" at bounding box center [412, 285] width 411 height 22
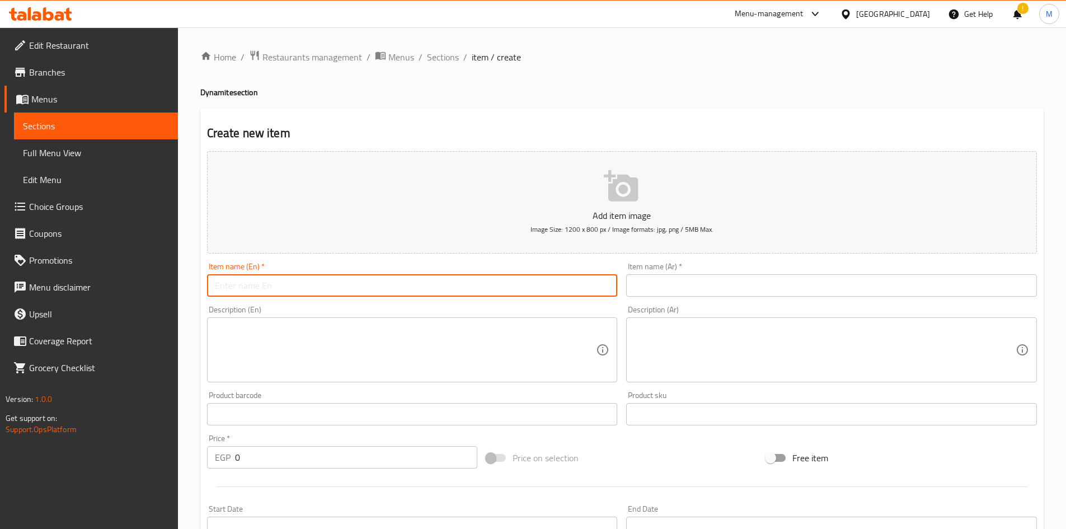
paste input "Sweet shrimp dynamite"
click at [295, 293] on input "Sweet shrimp dynamite" at bounding box center [412, 285] width 411 height 22
type input "Sweet shrimp dynamite"
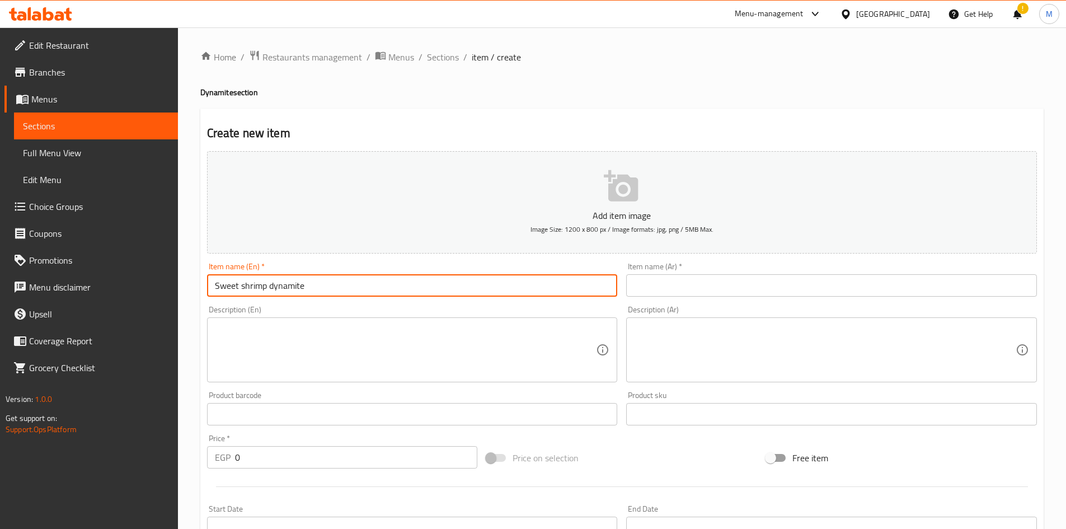
click at [746, 280] on input "text" at bounding box center [831, 285] width 411 height 22
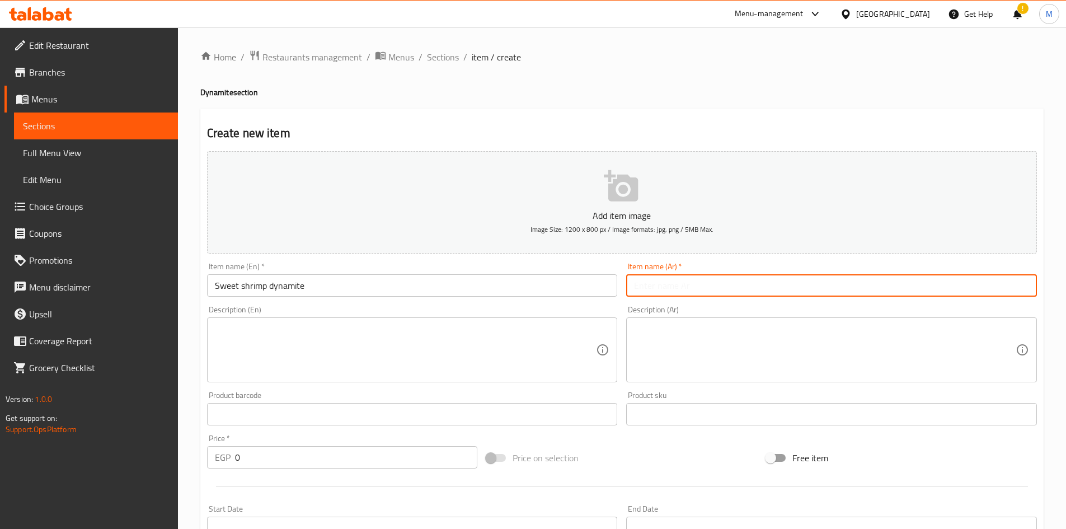
paste input "ديناميت الروبيان الحلو"
type input "ديناميت الروبيان الحلو"
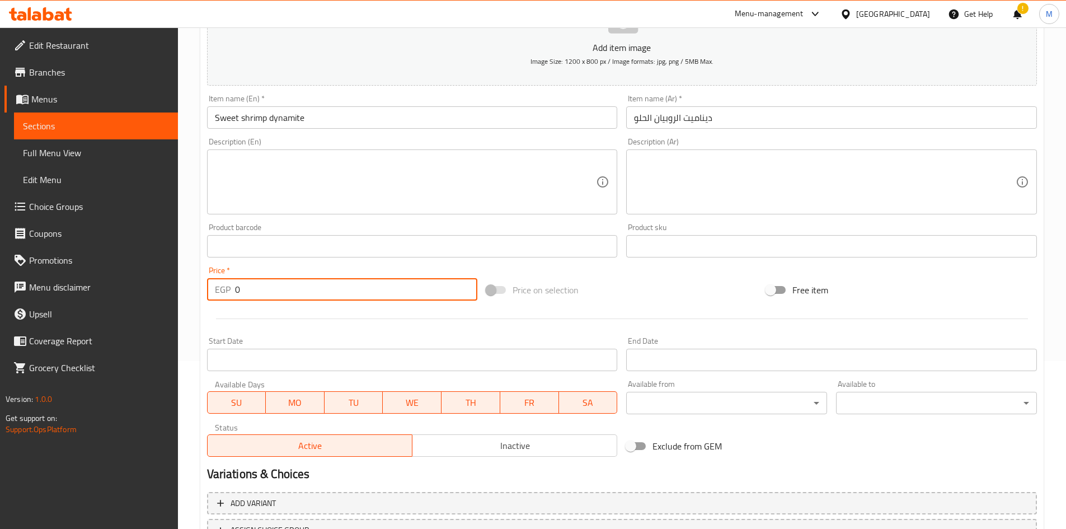
click at [297, 288] on input "0" at bounding box center [356, 289] width 243 height 22
paste input "291"
type input "291"
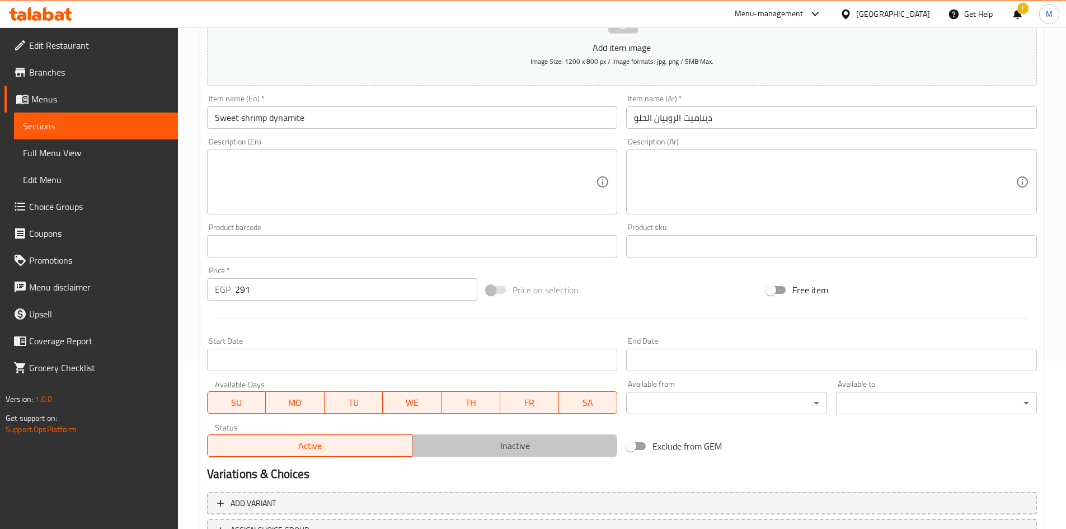
click at [470, 448] on span "Inactive" at bounding box center [515, 445] width 196 height 16
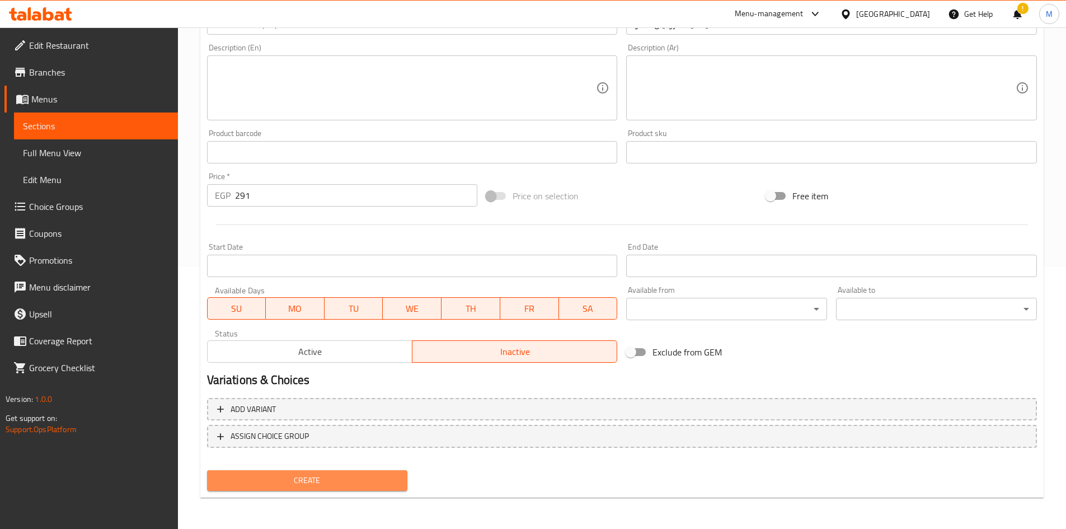
click at [381, 473] on button "Create" at bounding box center [307, 480] width 201 height 21
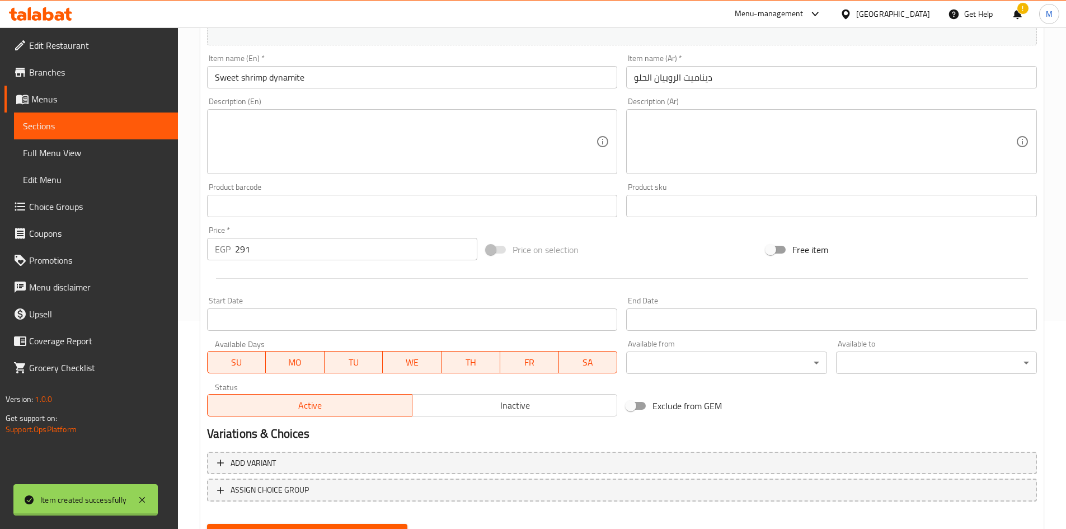
type input "0"
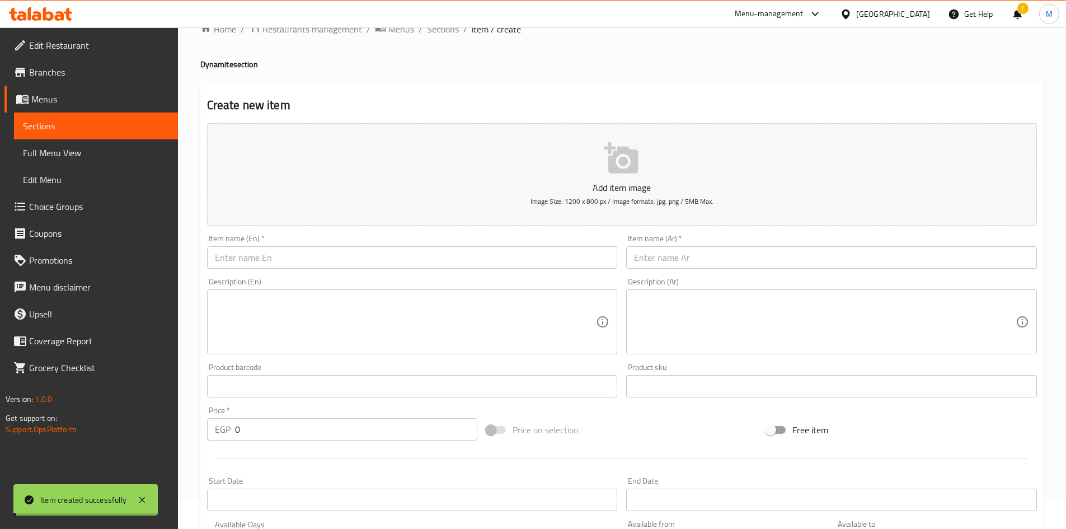
scroll to position [0, 0]
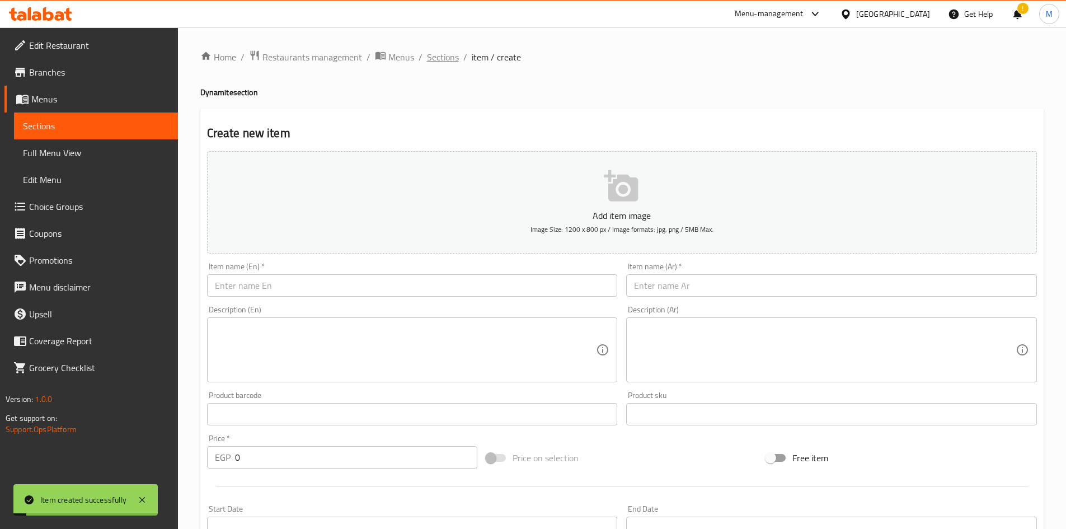
click at [436, 53] on span "Sections" at bounding box center [443, 56] width 32 height 13
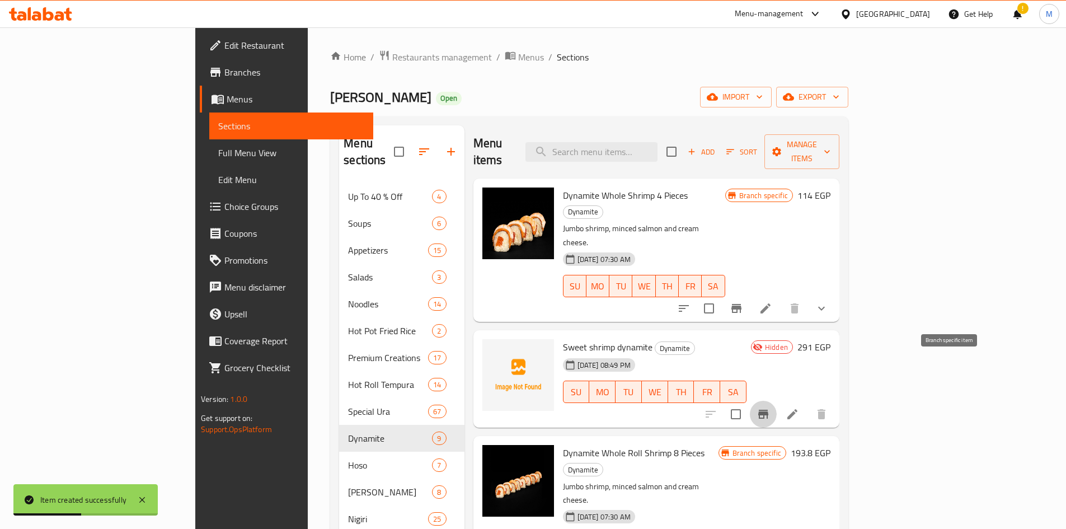
click at [770, 407] on icon "Branch-specific-item" at bounding box center [762, 413] width 13 height 13
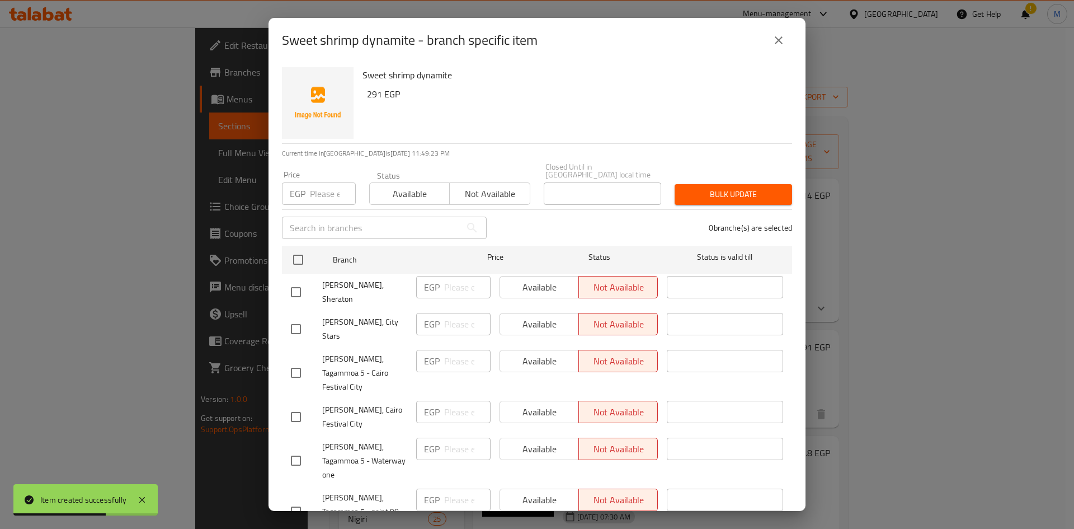
scroll to position [822, 0]
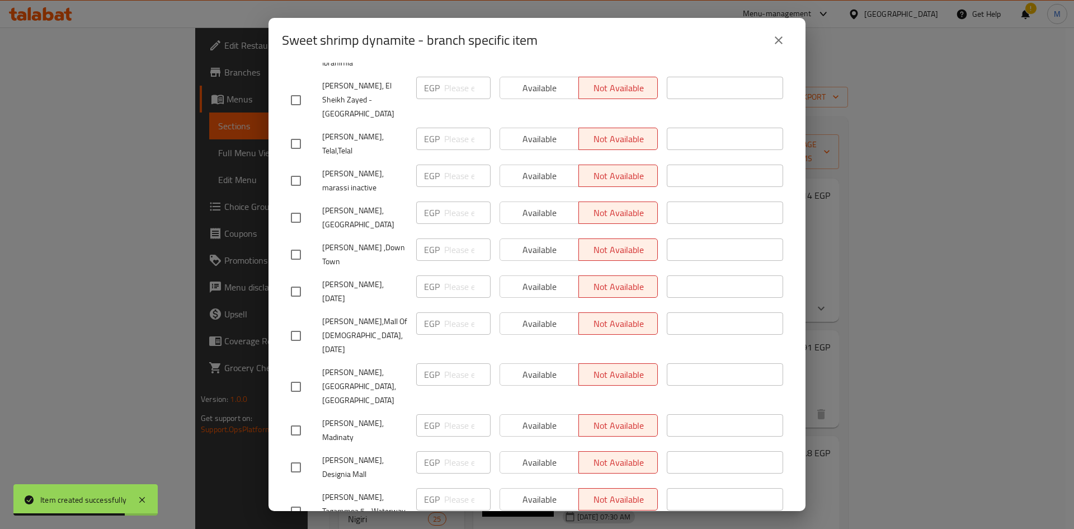
drag, startPoint x: 294, startPoint y: 288, endPoint x: 294, endPoint y: 258, distance: 29.7
click at [294, 455] on input "checkbox" at bounding box center [295, 466] width 23 height 23
checkbox input "true"
click at [451, 451] on input "number" at bounding box center [467, 462] width 46 height 22
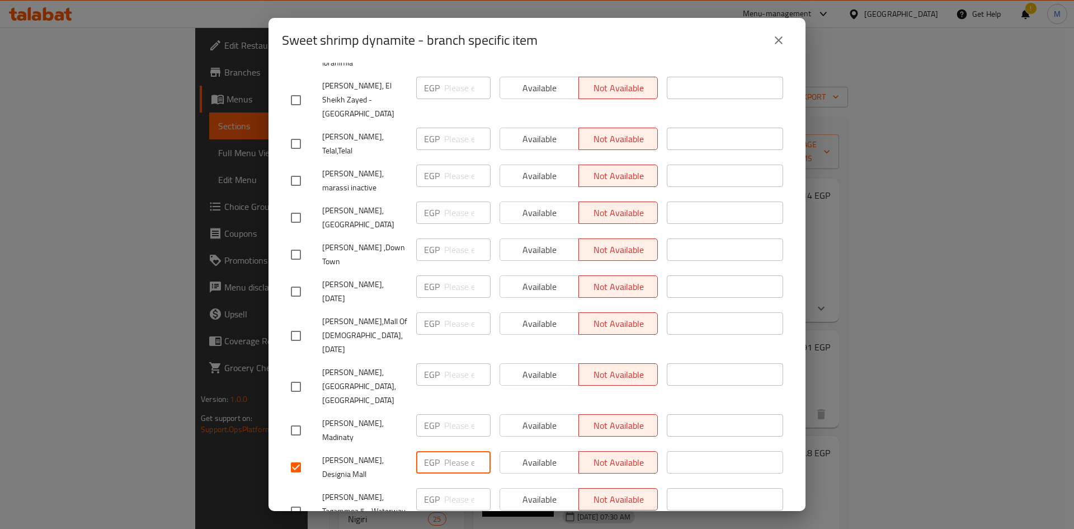
paste input "325"
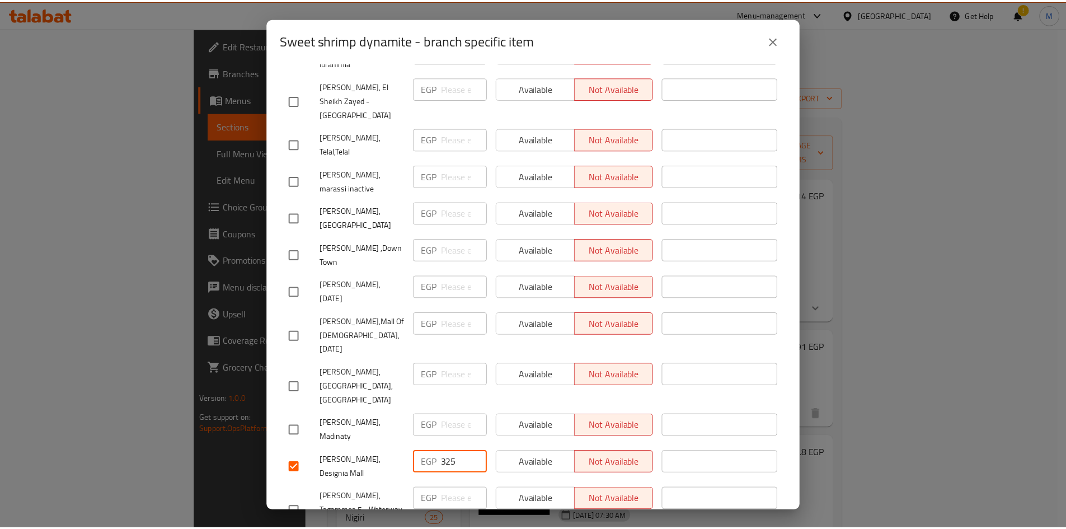
scroll to position [947, 0]
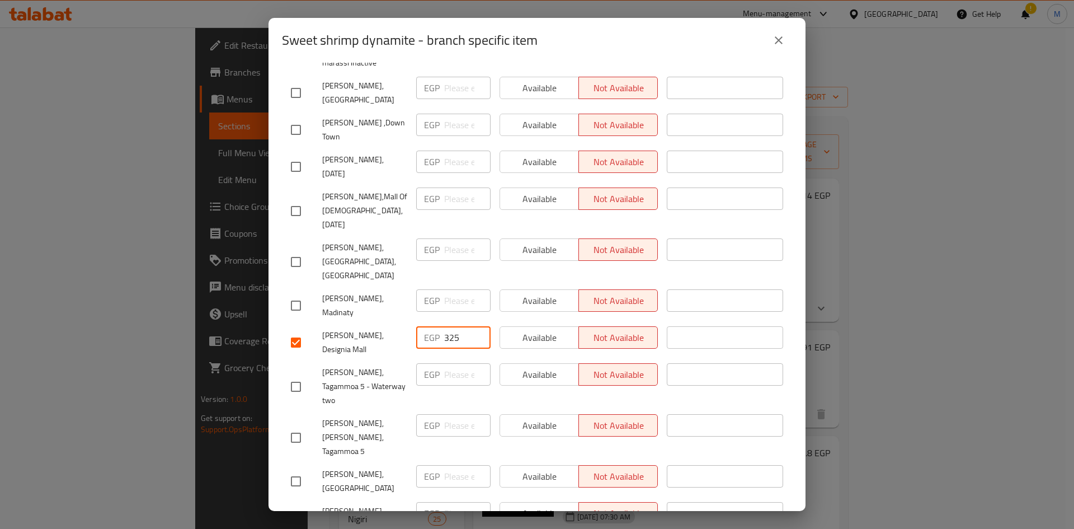
type input "325"
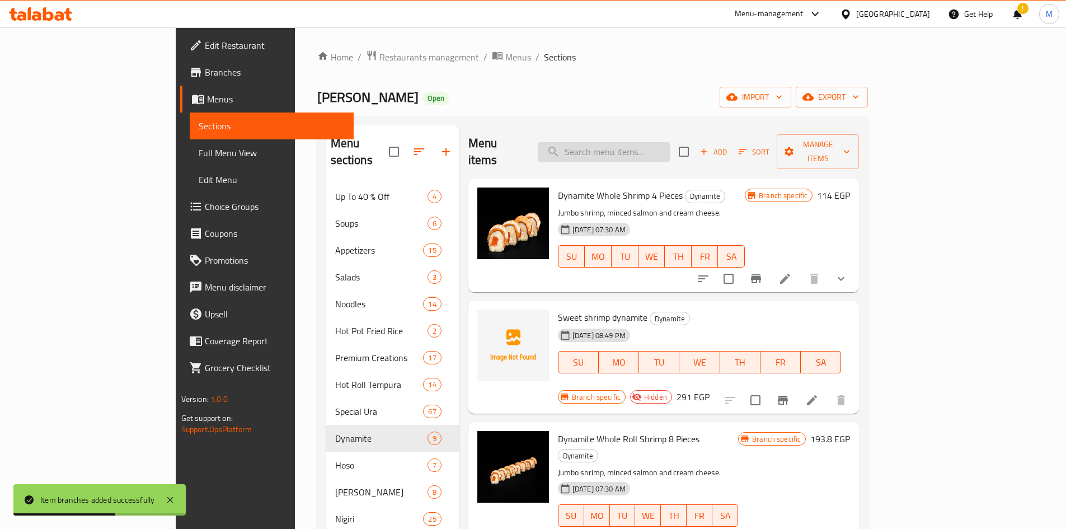
click at [648, 146] on input "search" at bounding box center [604, 152] width 132 height 20
paste input "Crunchy roll"
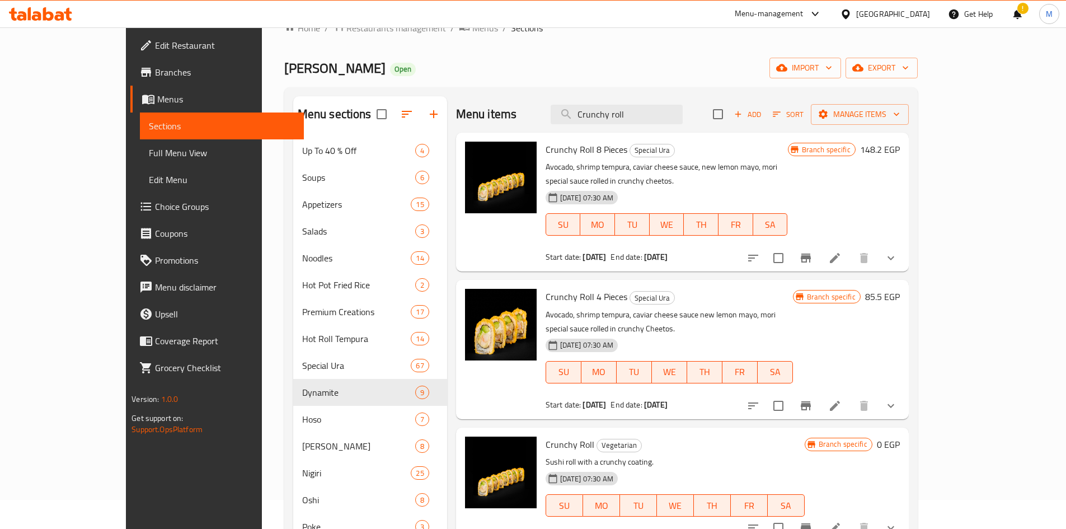
scroll to position [56, 0]
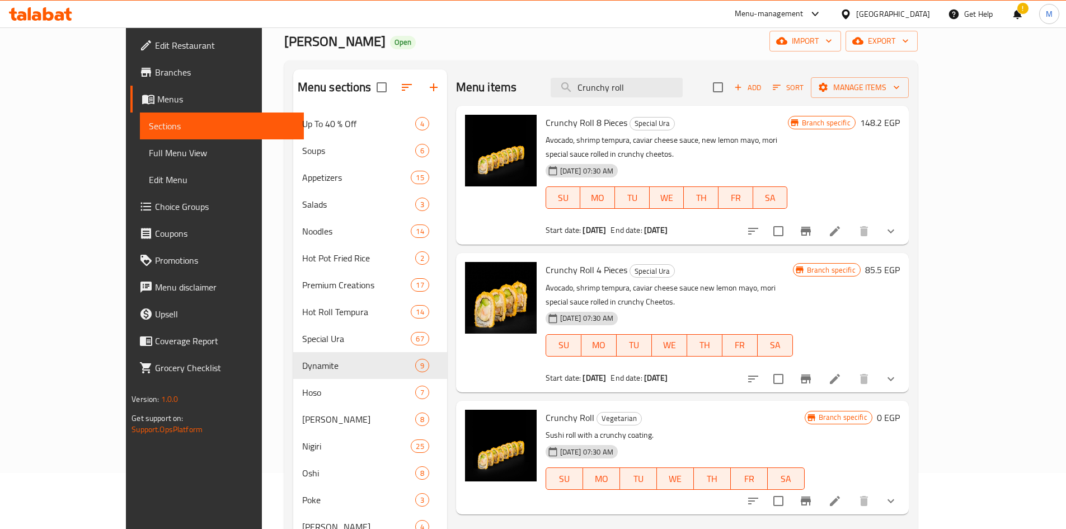
type input "Crunchy roll"
click at [811, 496] on icon "Branch-specific-item" at bounding box center [805, 500] width 10 height 9
click at [897, 494] on icon "show more" at bounding box center [890, 500] width 13 height 13
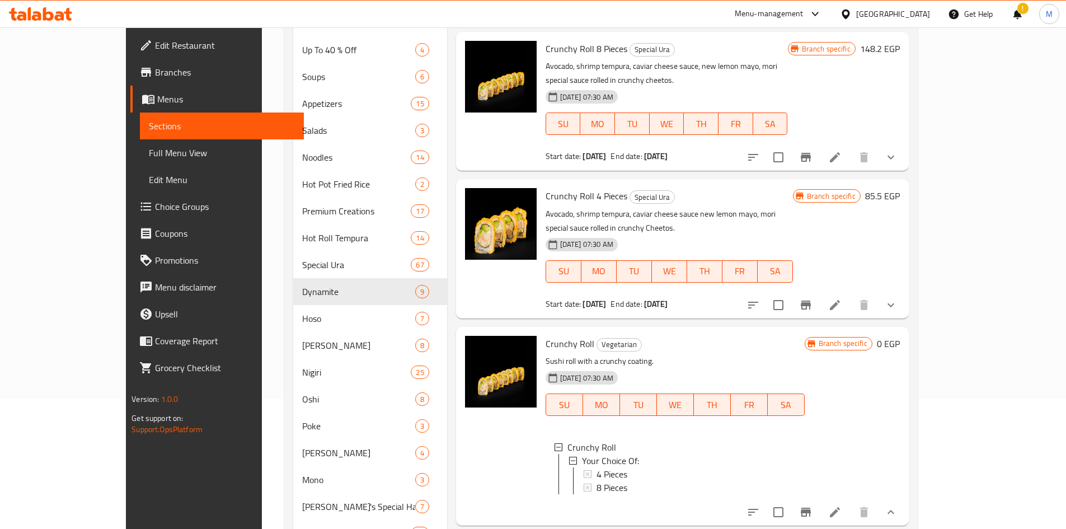
scroll to position [112, 0]
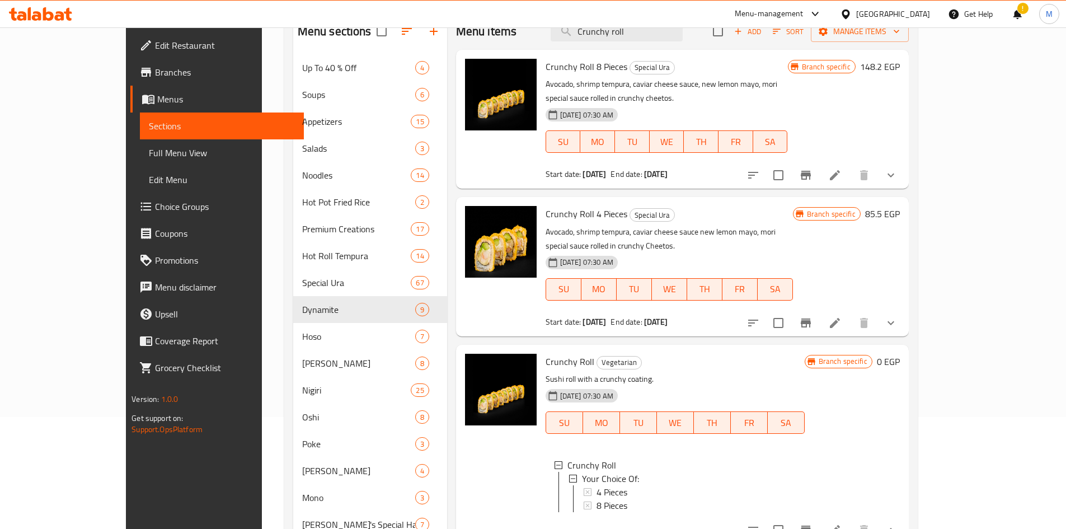
click at [897, 523] on icon "show more" at bounding box center [890, 529] width 13 height 13
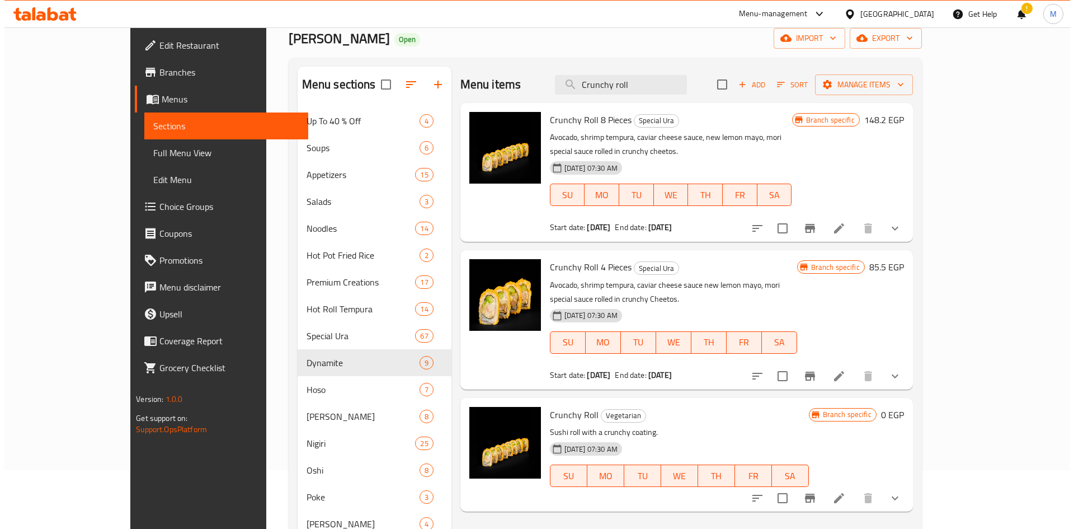
scroll to position [0, 0]
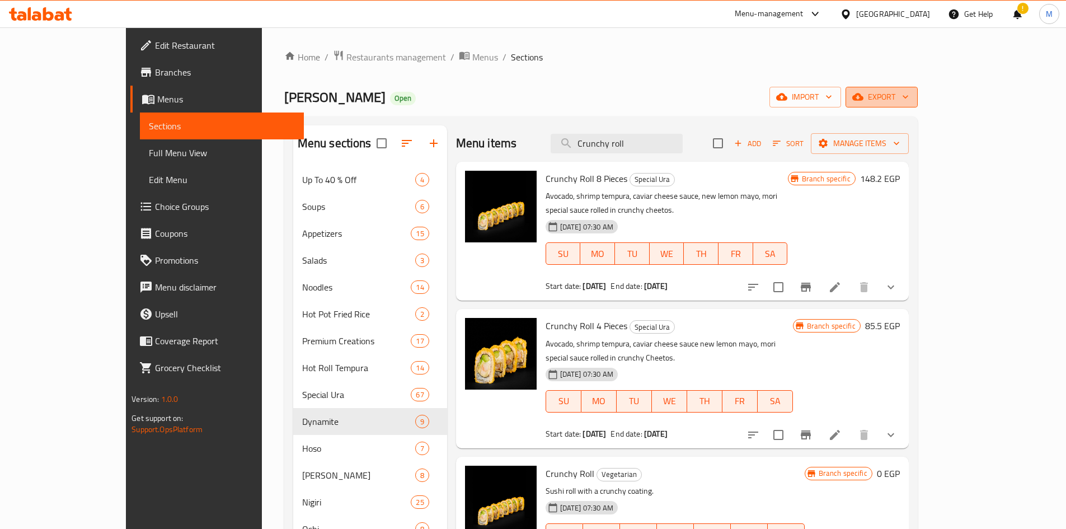
click at [917, 88] on button "export" at bounding box center [881, 97] width 72 height 21
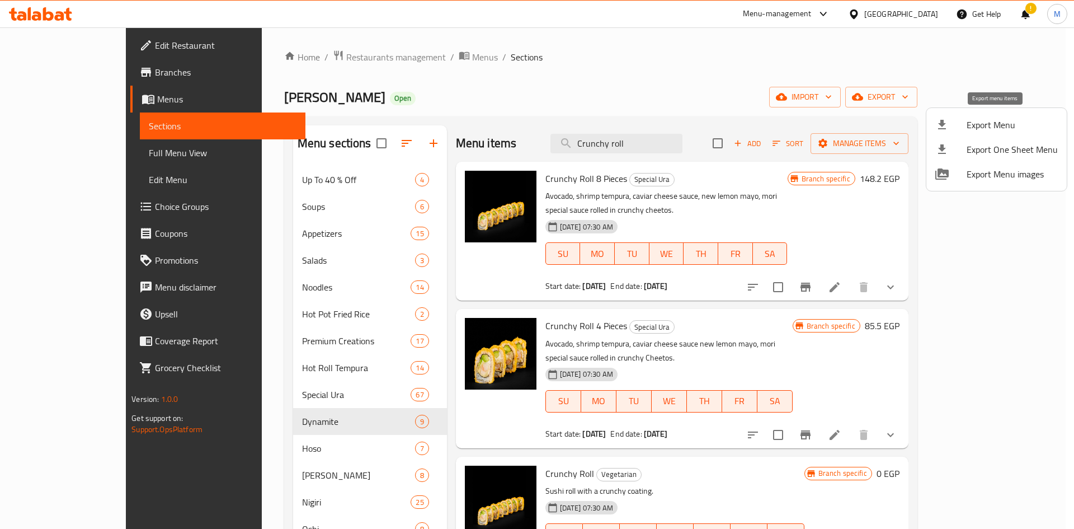
click at [988, 120] on span "Export Menu" at bounding box center [1012, 124] width 91 height 13
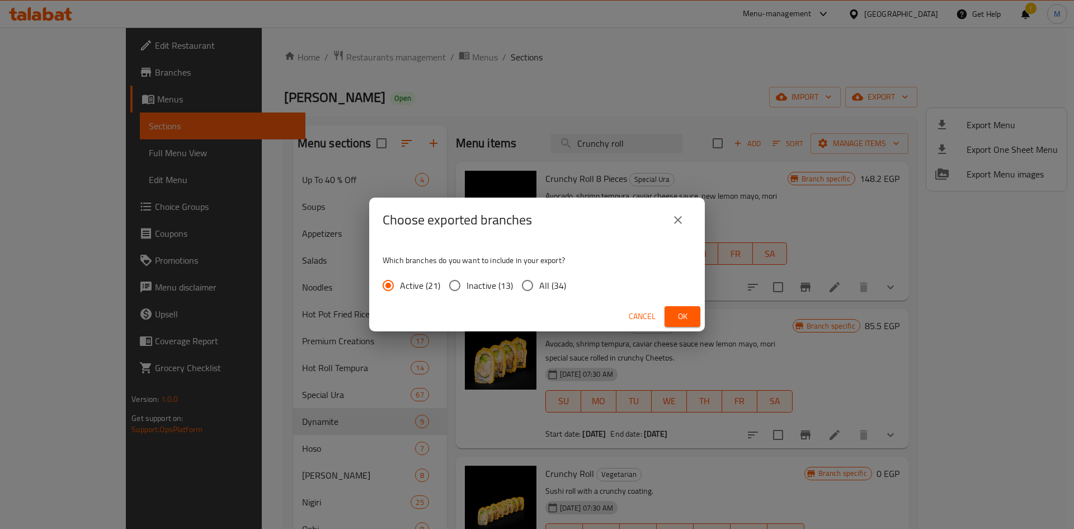
click at [525, 282] on input "All (34)" at bounding box center [527, 285] width 23 height 23
radio input "true"
click at [672, 314] on button "Ok" at bounding box center [683, 316] width 36 height 21
